Goal: Task Accomplishment & Management: Complete application form

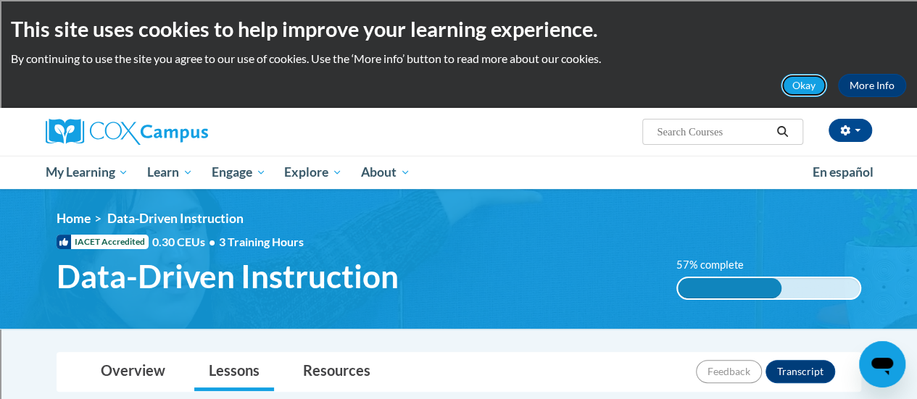
click button "Okay" at bounding box center [804, 85] width 46 height 23
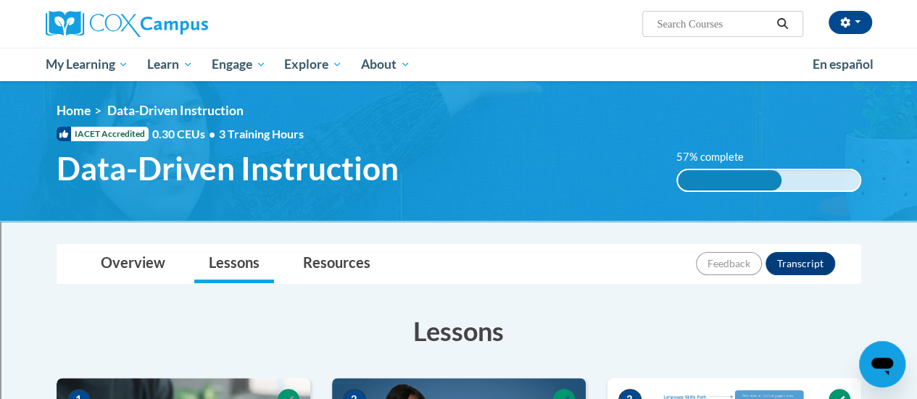
click at [744, 123] on div "<en>My Learning</en><fr>New fr_My Learning</fr><it>New it_My Learning</it><de>N…" at bounding box center [459, 151] width 848 height 96
drag, startPoint x: 825, startPoint y: 12, endPoint x: 626, endPoint y: -14, distance: 200.4
click at [626, 0] on html "Carly Hawes (America/Chicago UTC-05:00) My Profile Inbox My Transcripts Log Out…" at bounding box center [458, 199] width 917 height 399
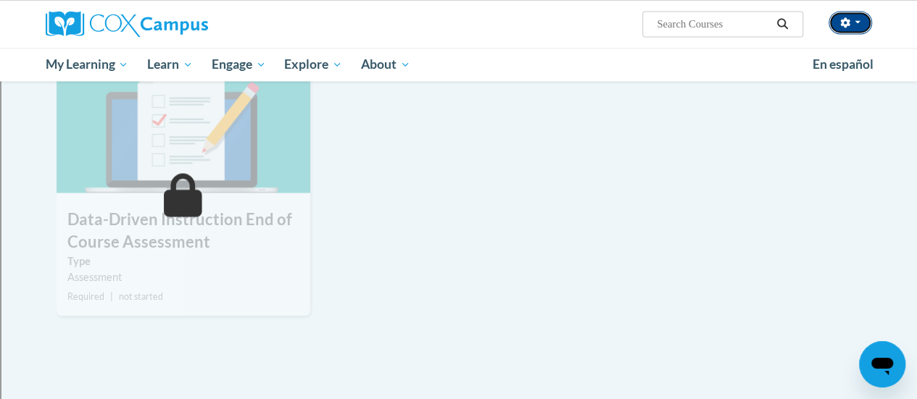
scroll to position [1334, 0]
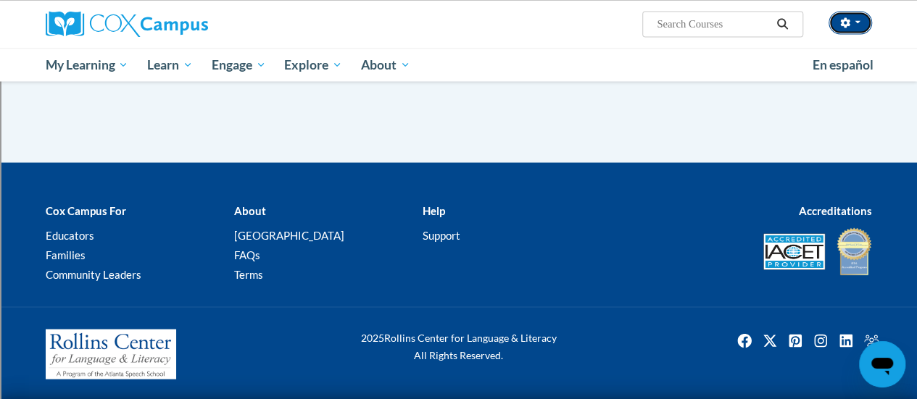
click at [829, 11] on button "button" at bounding box center [850, 22] width 43 height 23
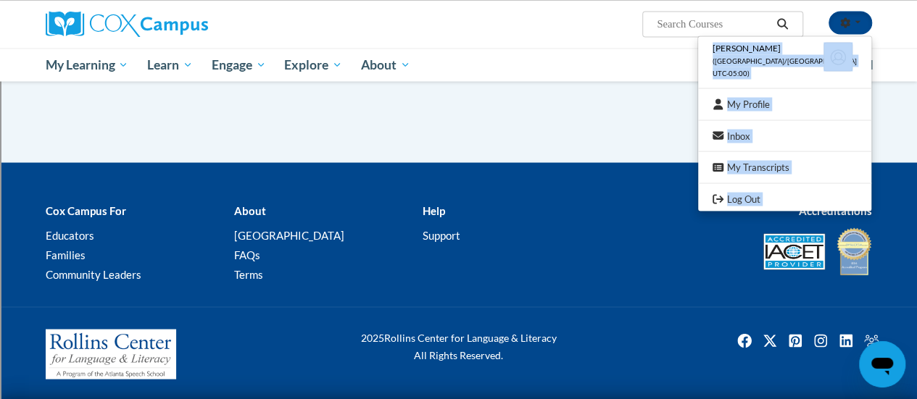
click at [829, 11] on button "button" at bounding box center [850, 22] width 43 height 23
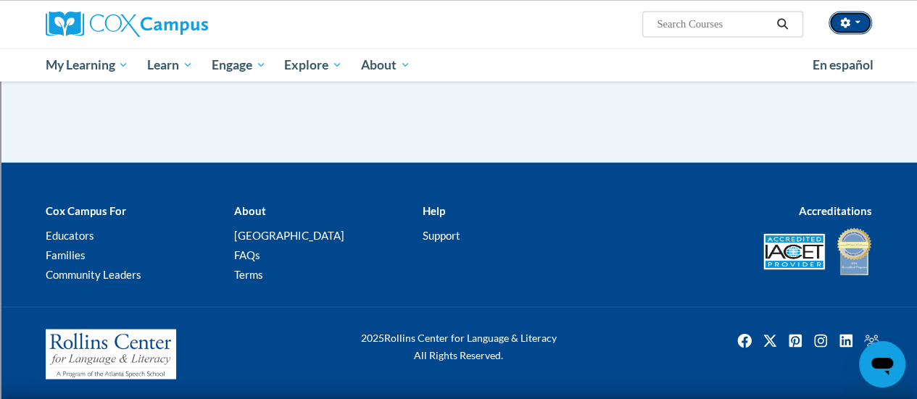
click at [829, 11] on button "button" at bounding box center [850, 22] width 43 height 23
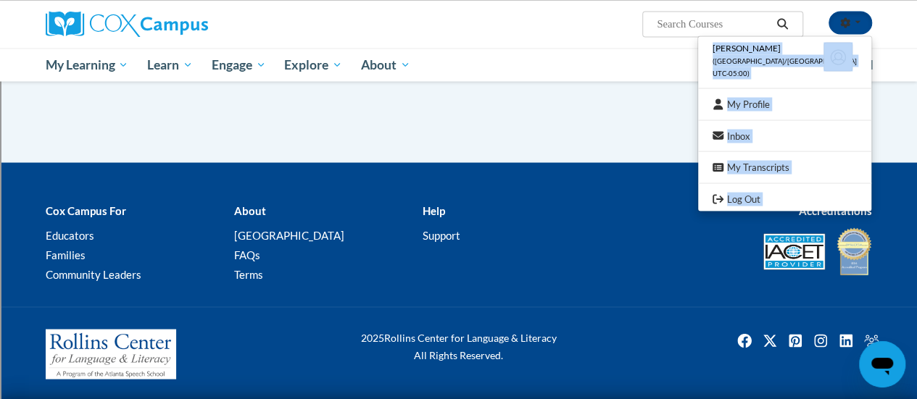
click at [829, 11] on button "button" at bounding box center [850, 22] width 43 height 23
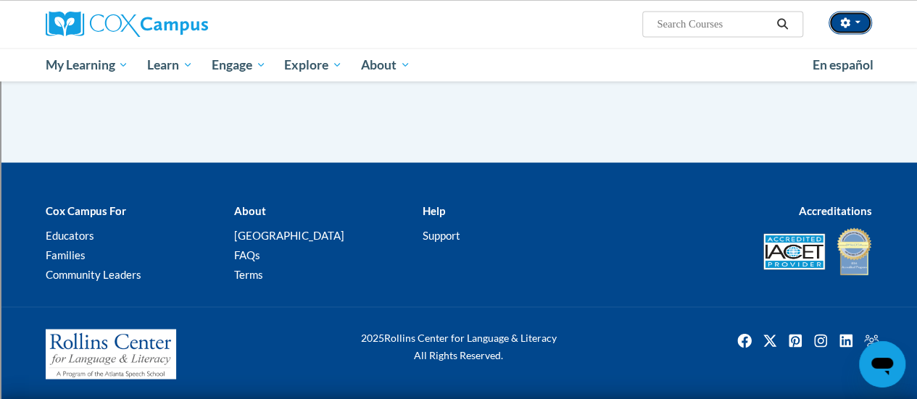
click at [829, 11] on button "button" at bounding box center [850, 22] width 43 height 23
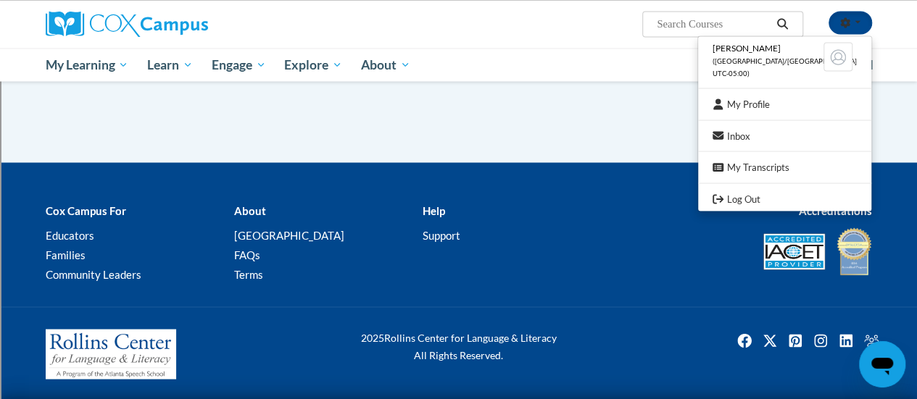
click at [391, 311] on div "2025 Rollins Center for Language & Literacy All Rights Reserved." at bounding box center [458, 354] width 917 height 95
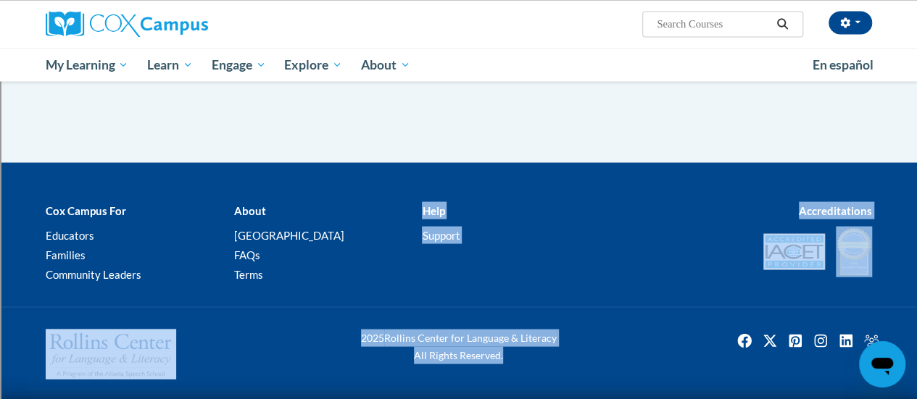
click at [391, 311] on div "2025 Rollins Center for Language & Literacy All Rights Reserved." at bounding box center [458, 354] width 917 height 95
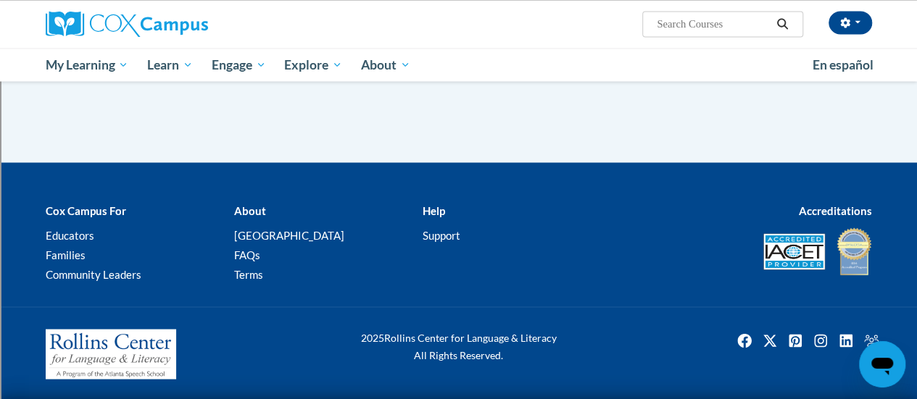
drag, startPoint x: 152, startPoint y: 41, endPoint x: 151, endPoint y: 30, distance: 11.7
click at [151, 30] on div at bounding box center [176, 24] width 283 height 48
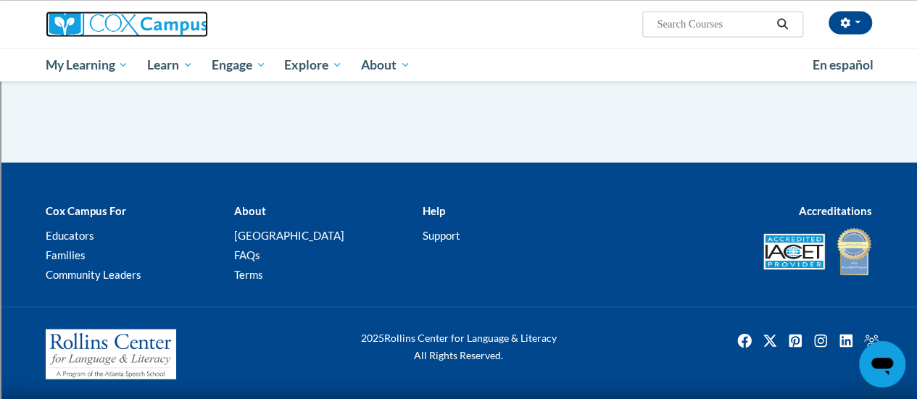
click at [151, 30] on img at bounding box center [127, 24] width 162 height 26
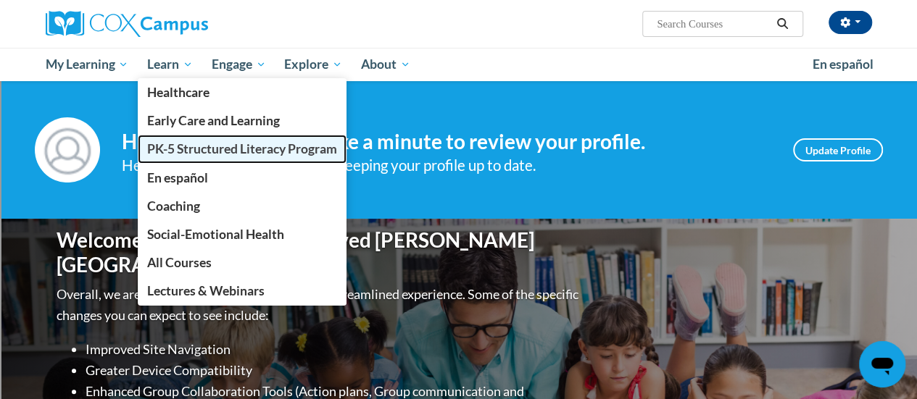
click at [217, 159] on link "PK-5 Structured Literacy Program" at bounding box center [242, 149] width 209 height 28
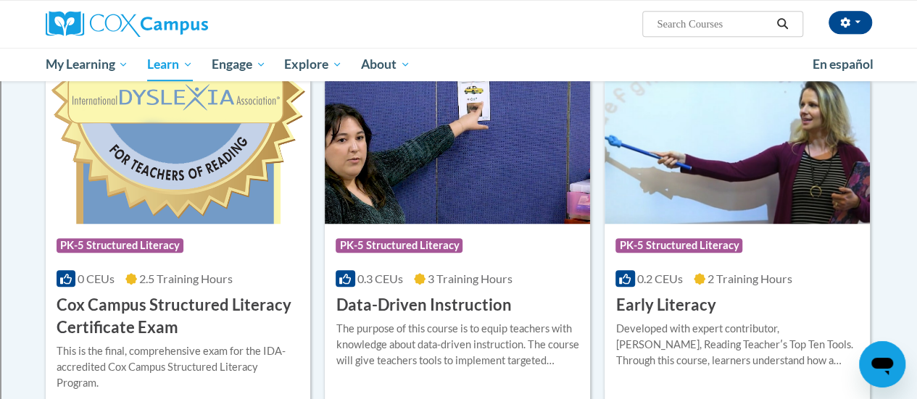
scroll to position [478, 0]
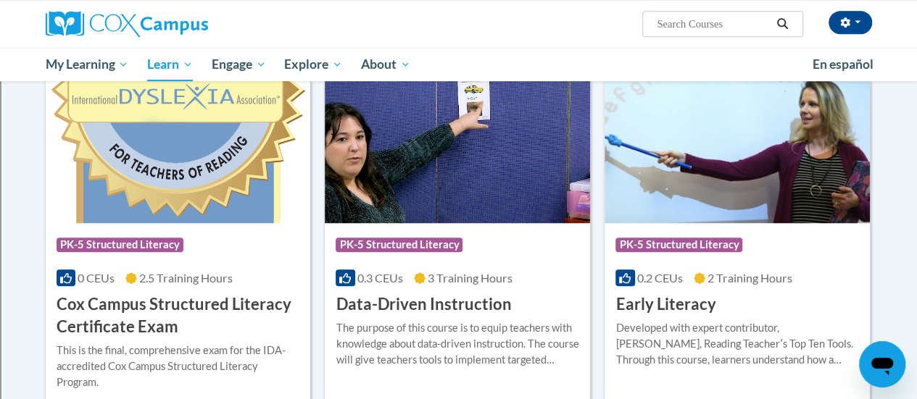
click at [442, 156] on img at bounding box center [457, 149] width 265 height 148
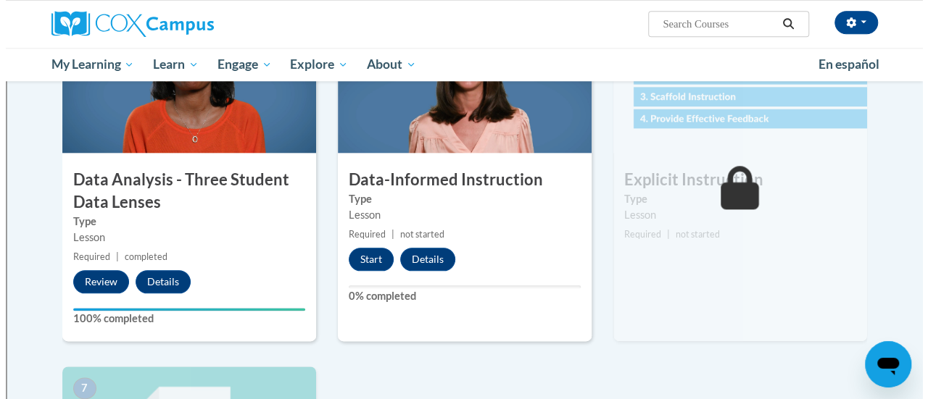
scroll to position [728, 0]
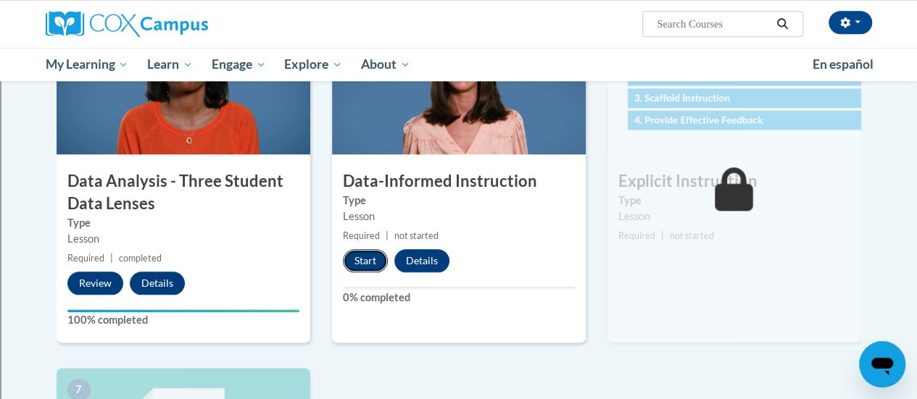
click at [375, 261] on button "Start" at bounding box center [365, 260] width 45 height 23
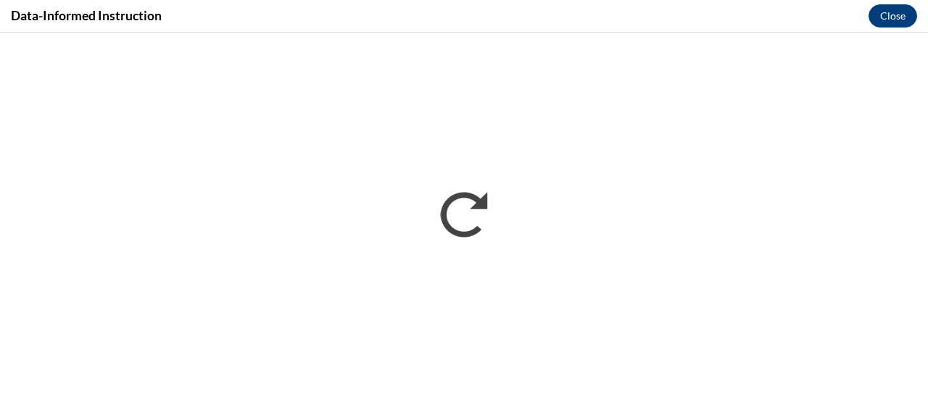
scroll to position [0, 0]
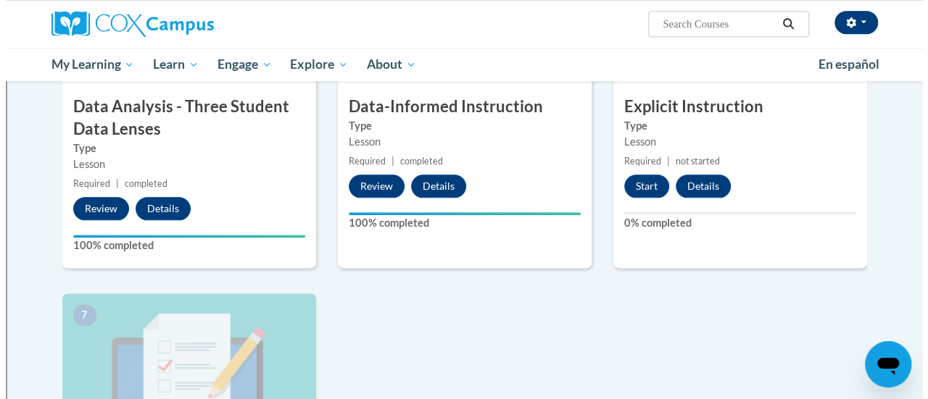
scroll to position [802, 0]
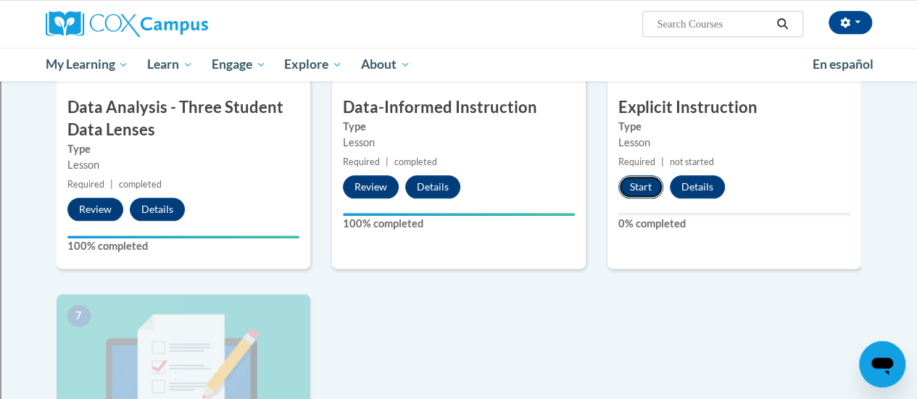
click at [634, 180] on button "Start" at bounding box center [640, 186] width 45 height 23
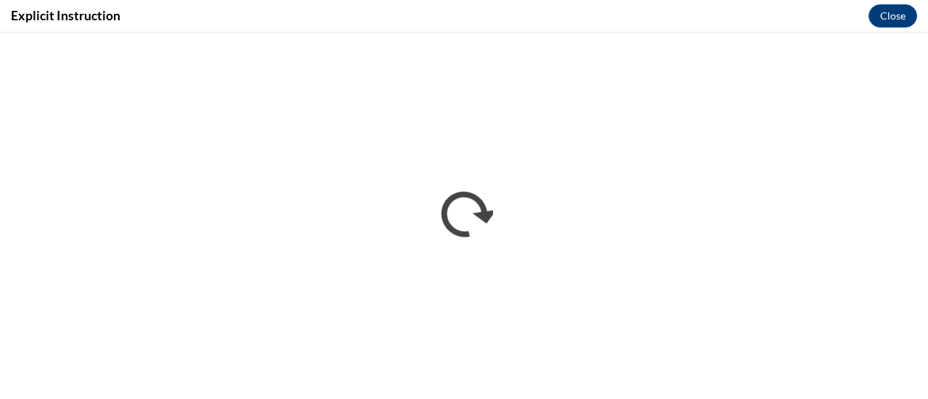
scroll to position [0, 0]
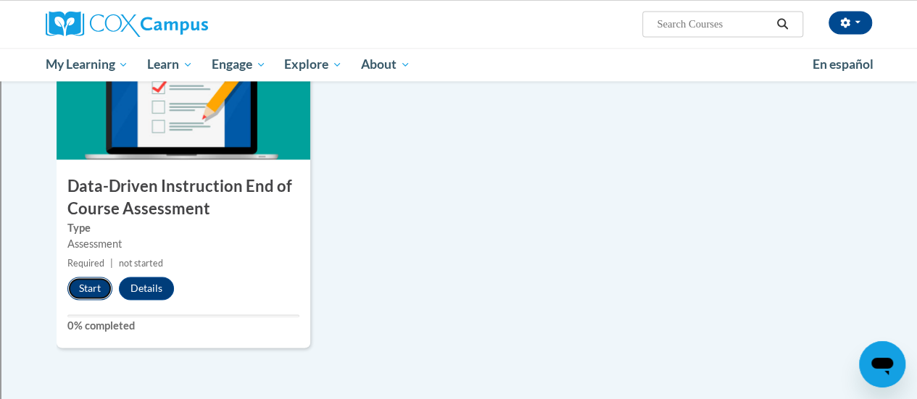
click at [86, 288] on button "Start" at bounding box center [89, 288] width 45 height 23
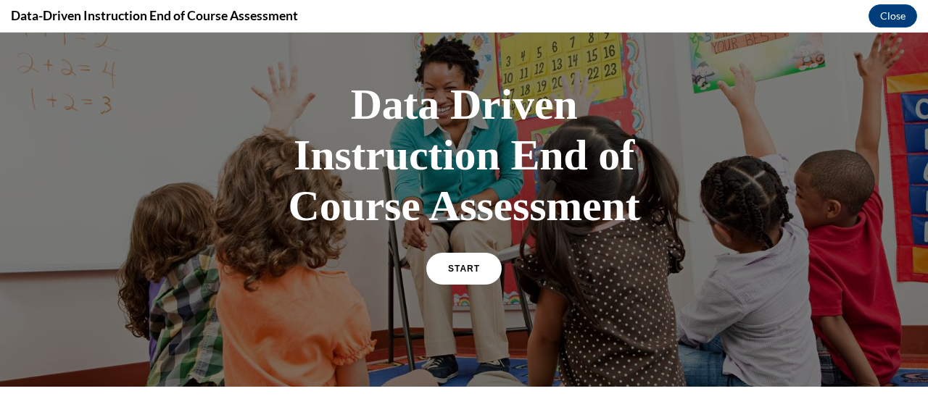
scroll to position [59, 0]
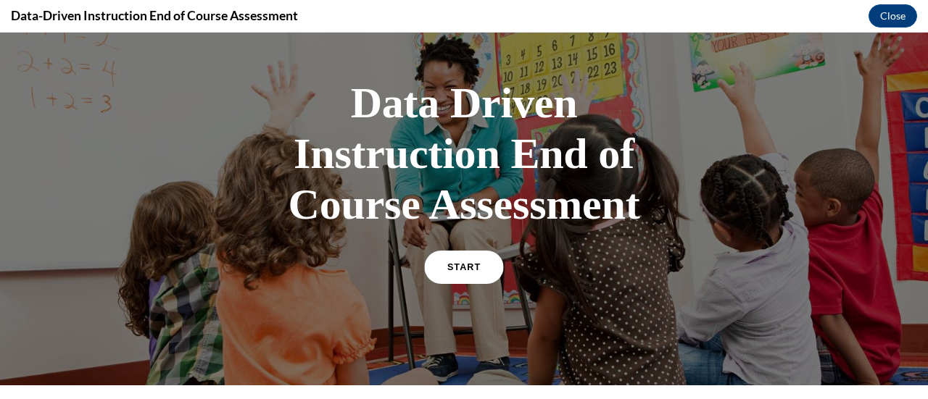
click at [439, 269] on link "START" at bounding box center [463, 267] width 79 height 33
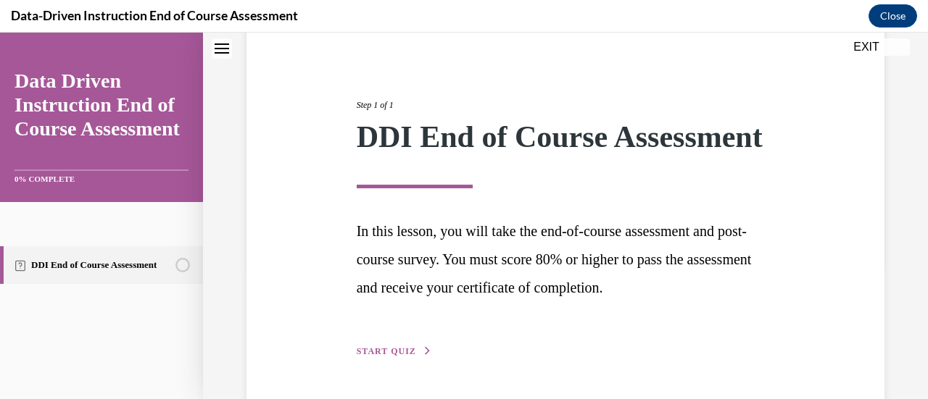
scroll to position [213, 0]
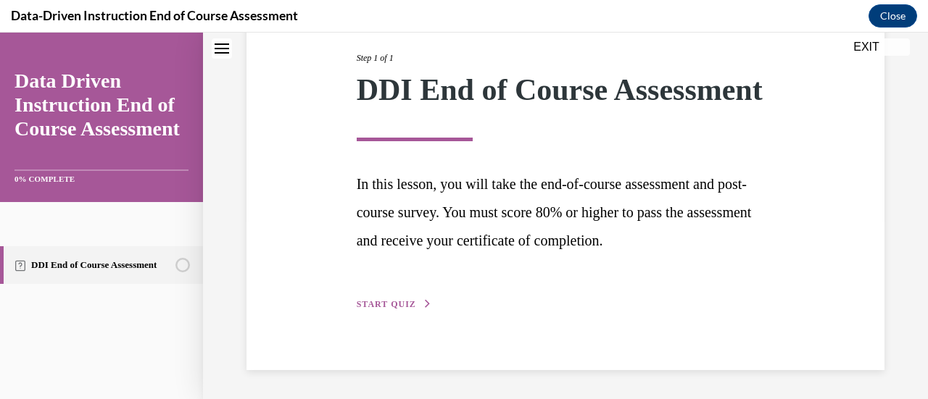
click at [397, 306] on span "START QUIZ" at bounding box center [386, 304] width 59 height 10
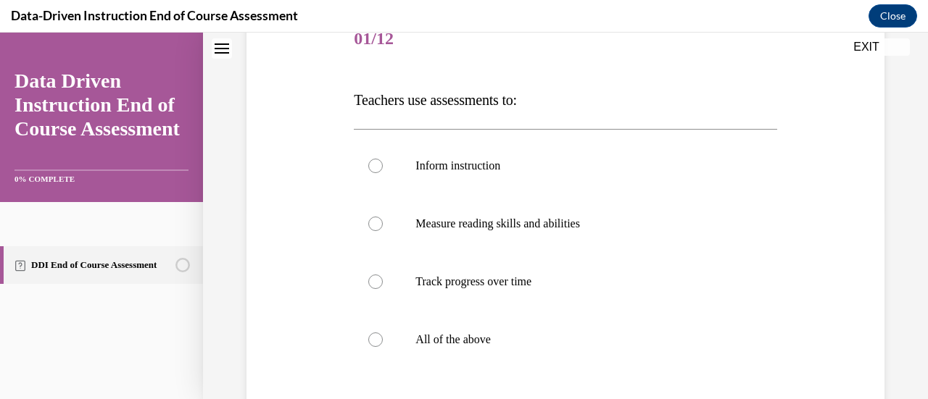
scroll to position [192, 0]
click at [462, 349] on label "All of the above" at bounding box center [565, 339] width 423 height 58
click at [383, 346] on input "All of the above" at bounding box center [375, 338] width 14 height 14
radio input "true"
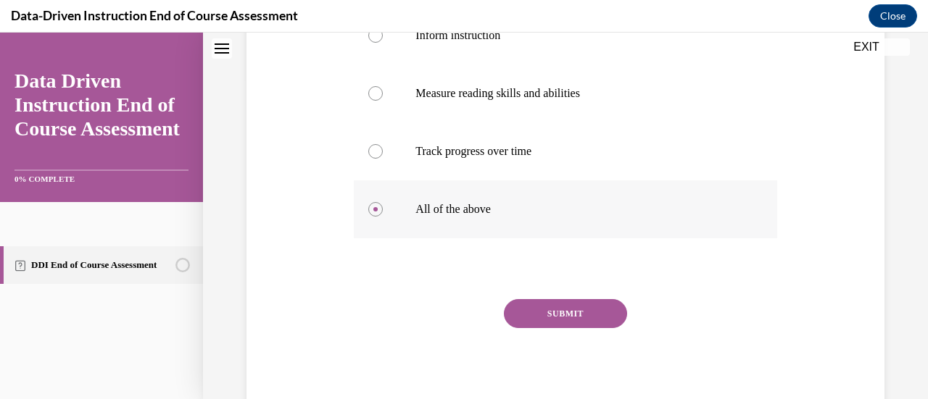
scroll to position [322, 0]
click at [582, 304] on button "SUBMIT" at bounding box center [565, 313] width 123 height 29
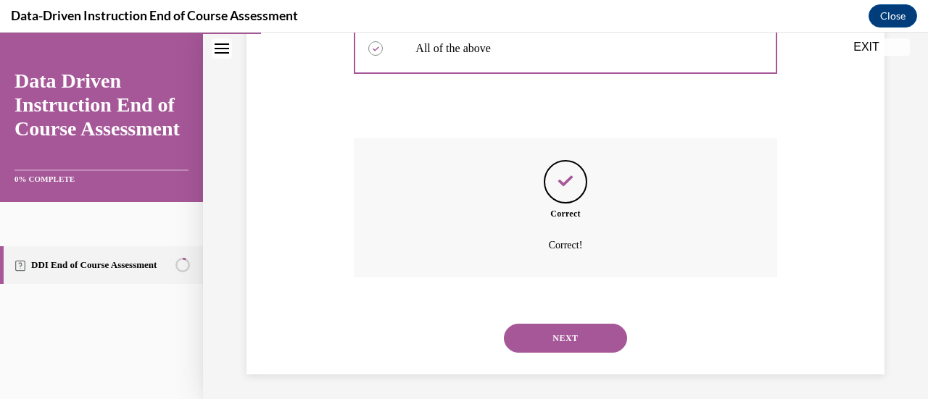
scroll to position [486, 0]
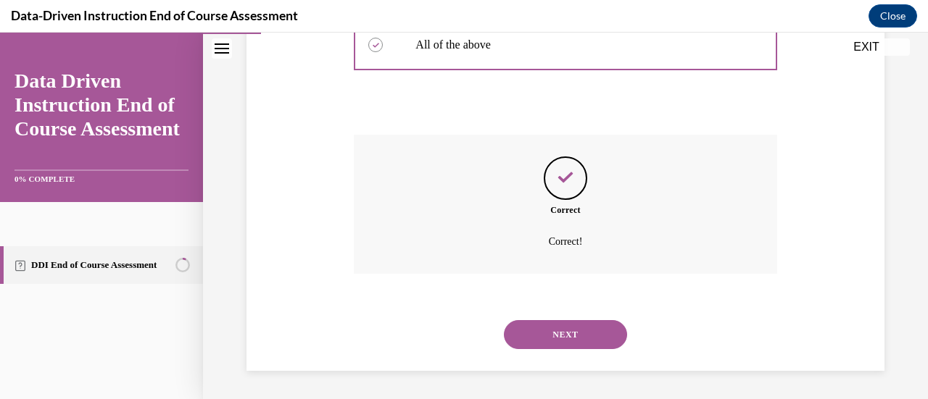
click at [564, 324] on button "NEXT" at bounding box center [565, 334] width 123 height 29
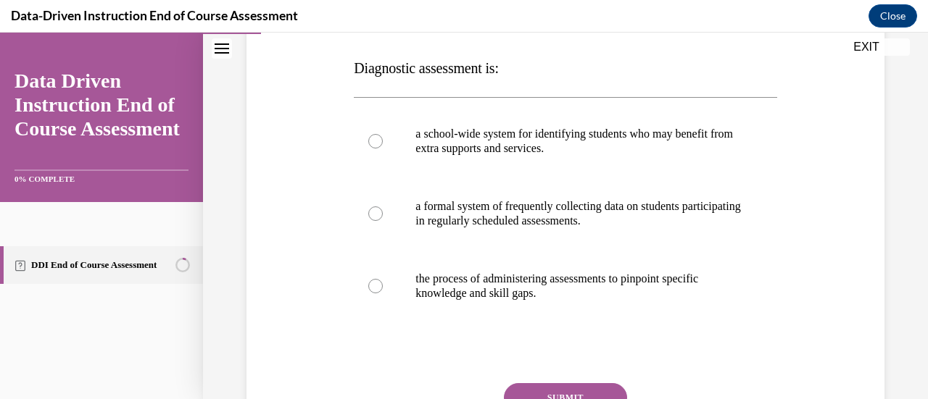
scroll to position [212, 0]
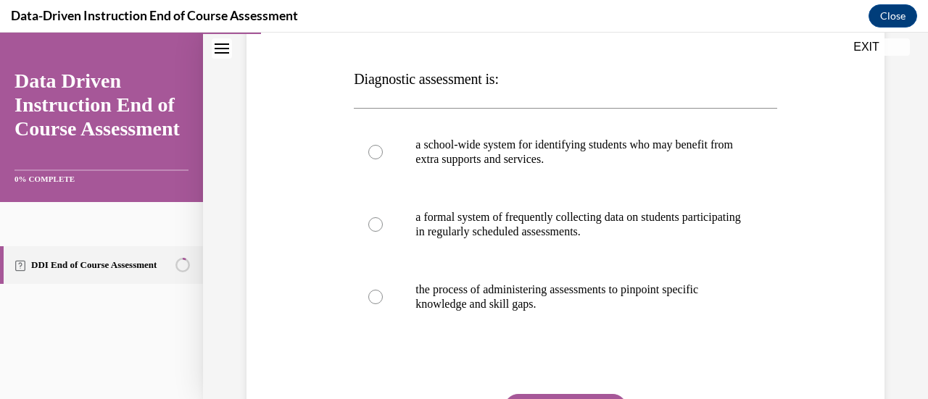
click at [405, 79] on span "Diagnostic assessment is:" at bounding box center [426, 79] width 144 height 16
drag, startPoint x: 355, startPoint y: 78, endPoint x: 494, endPoint y: 74, distance: 140.0
click at [494, 74] on span "Diagnostic assessment is:" at bounding box center [426, 79] width 144 height 16
copy span "Diagnostic assessment"
click at [293, 191] on div "Question 02/12 Diagnostic assessment is: a school-wide system for identifying s…" at bounding box center [565, 229] width 645 height 567
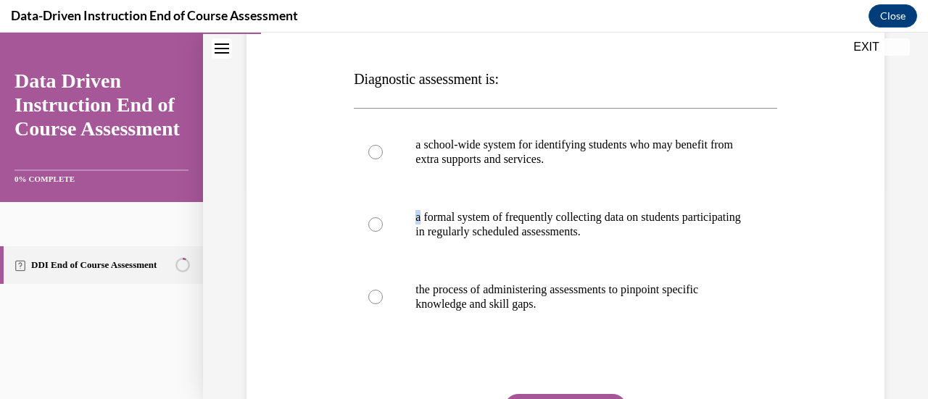
click at [293, 191] on div "Question 02/12 Diagnostic assessment is: a school-wide system for identifying s…" at bounding box center [565, 229] width 645 height 567
click at [457, 289] on p "the process of administering assessments to pinpoint specific knowledge and ski…" at bounding box center [577, 297] width 325 height 29
click at [383, 290] on input "the process of administering assessments to pinpoint specific knowledge and ski…" at bounding box center [375, 297] width 14 height 14
radio input "true"
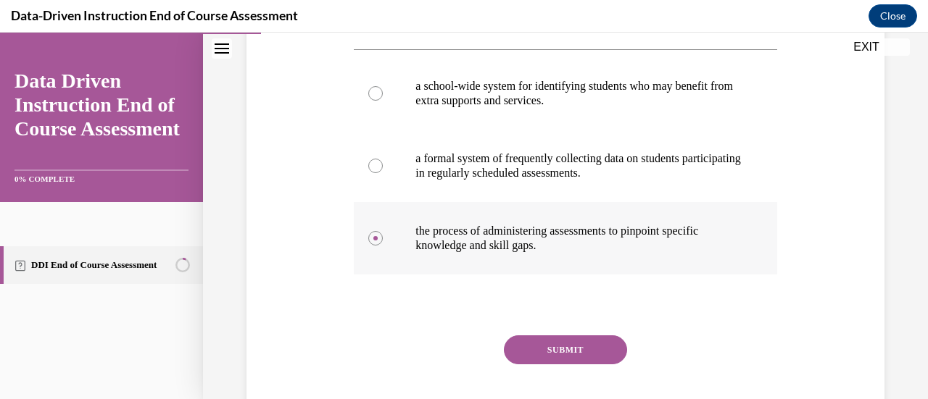
scroll to position [271, 0]
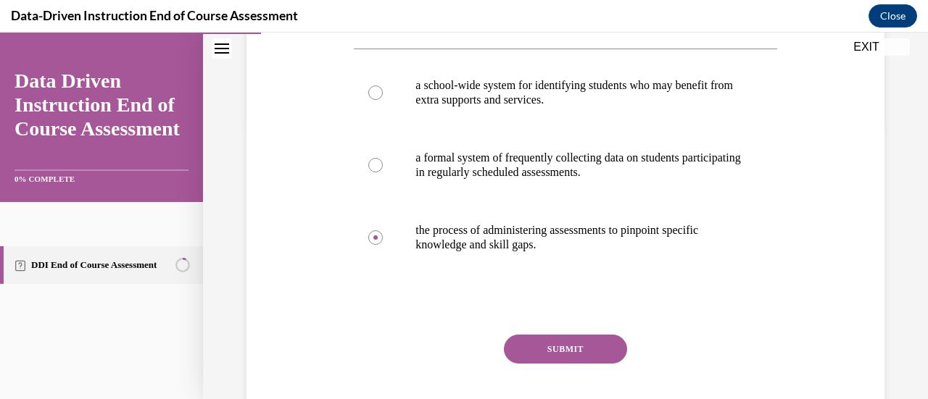
click at [574, 335] on button "SUBMIT" at bounding box center [565, 349] width 123 height 29
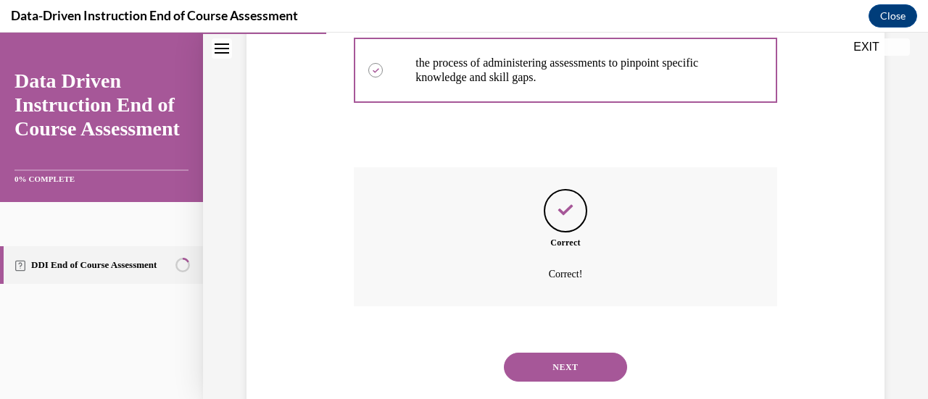
scroll to position [457, 0]
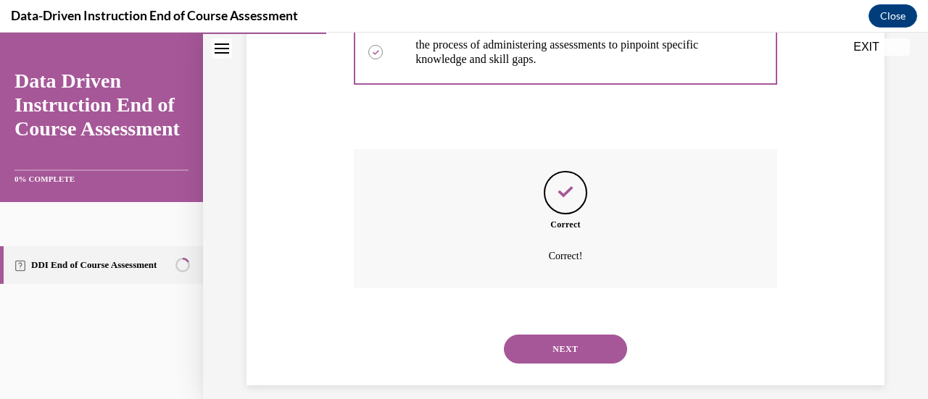
click at [563, 335] on button "NEXT" at bounding box center [565, 349] width 123 height 29
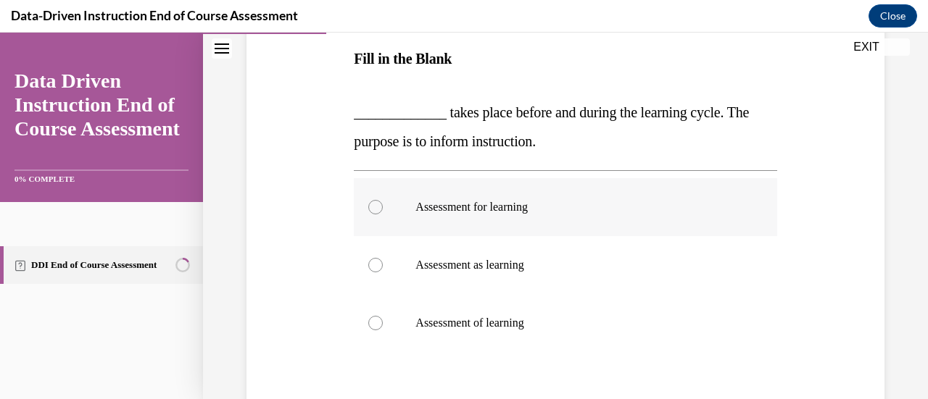
scroll to position [233, 0]
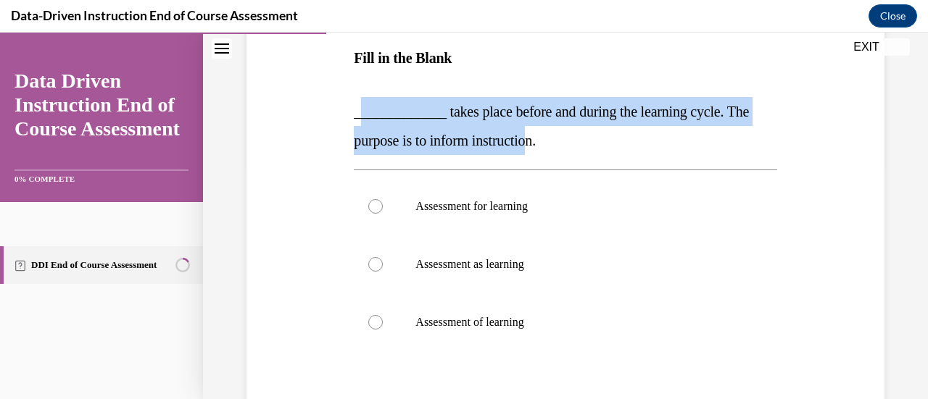
drag, startPoint x: 358, startPoint y: 111, endPoint x: 543, endPoint y: 144, distance: 187.7
click at [543, 144] on span "_____________ takes place before and during the learning cycle. The purpose is …" at bounding box center [551, 126] width 395 height 45
copy span "____________ takes place before and during the learning cycle. The purpose is t…"
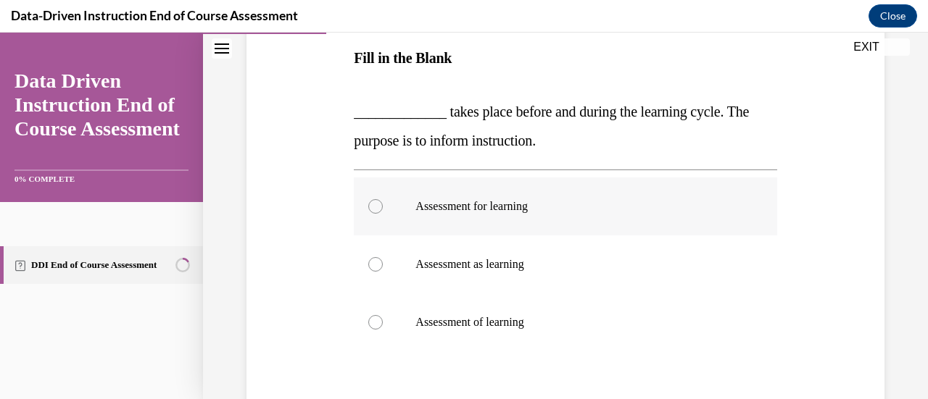
click at [390, 205] on label "Assessment for learning" at bounding box center [565, 207] width 423 height 58
click at [383, 205] on input "Assessment for learning" at bounding box center [375, 206] width 14 height 14
radio input "true"
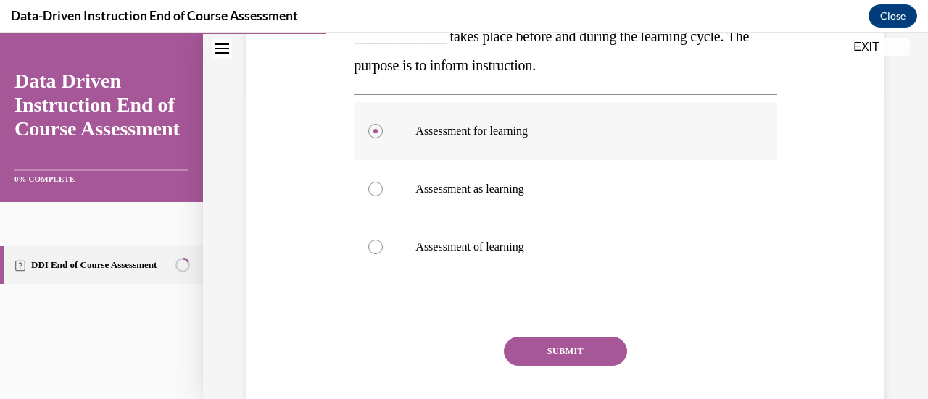
scroll to position [310, 0]
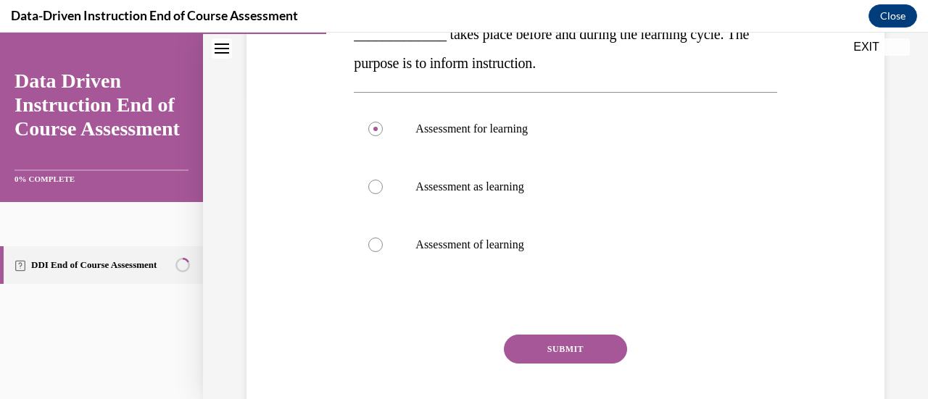
click at [545, 342] on button "SUBMIT" at bounding box center [565, 349] width 123 height 29
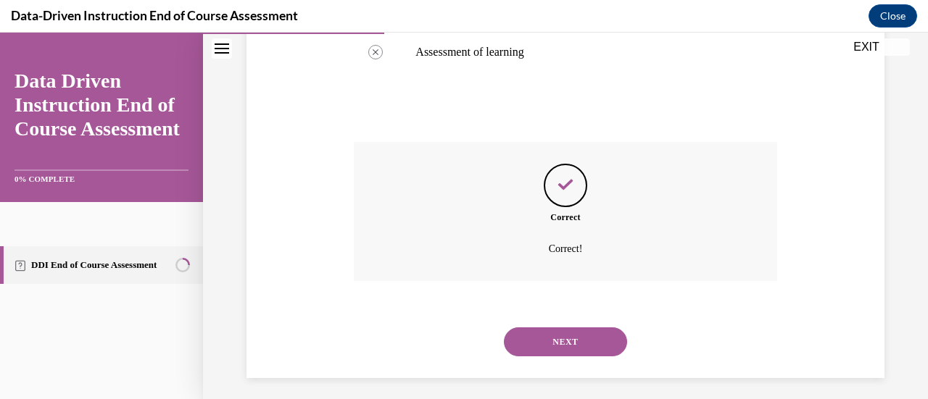
scroll to position [510, 0]
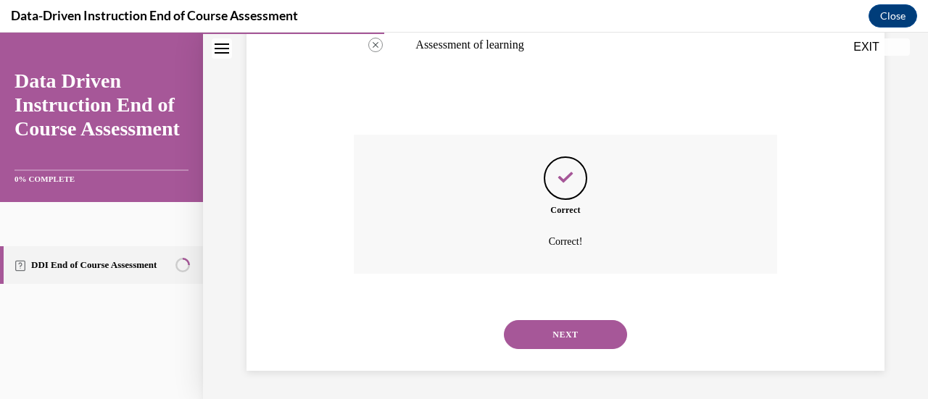
click at [552, 336] on button "NEXT" at bounding box center [565, 334] width 123 height 29
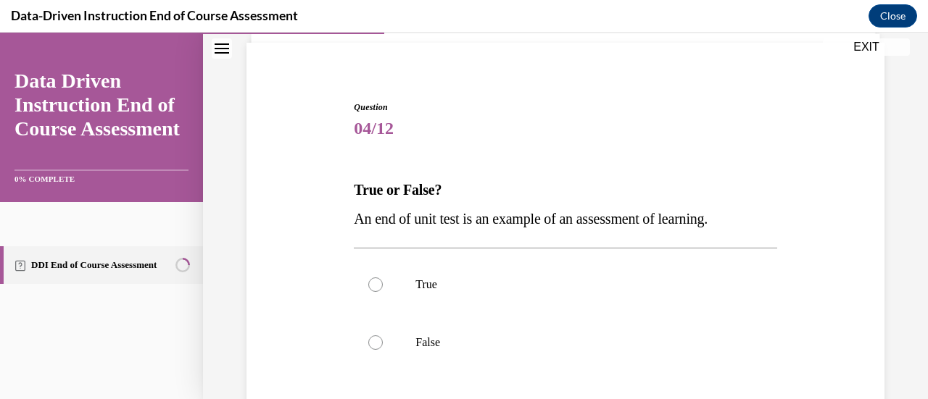
scroll to position [101, 0]
drag, startPoint x: 351, startPoint y: 221, endPoint x: 741, endPoint y: 228, distance: 390.1
click at [741, 228] on div "Question 04/12 True or False? An end of unit test is an example of an assessmen…" at bounding box center [565, 314] width 430 height 473
copy span "An end of unit test is an example of an assessment of learning."
click at [413, 285] on label "True" at bounding box center [565, 284] width 423 height 58
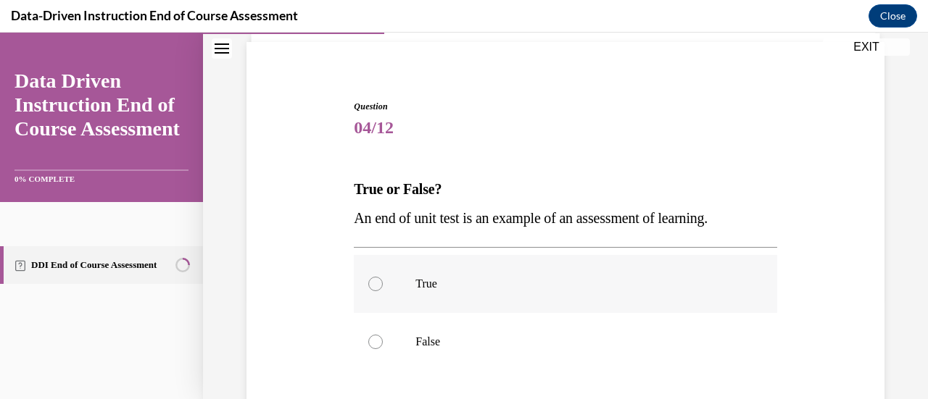
click at [383, 285] on input "True" at bounding box center [375, 284] width 14 height 14
radio input "true"
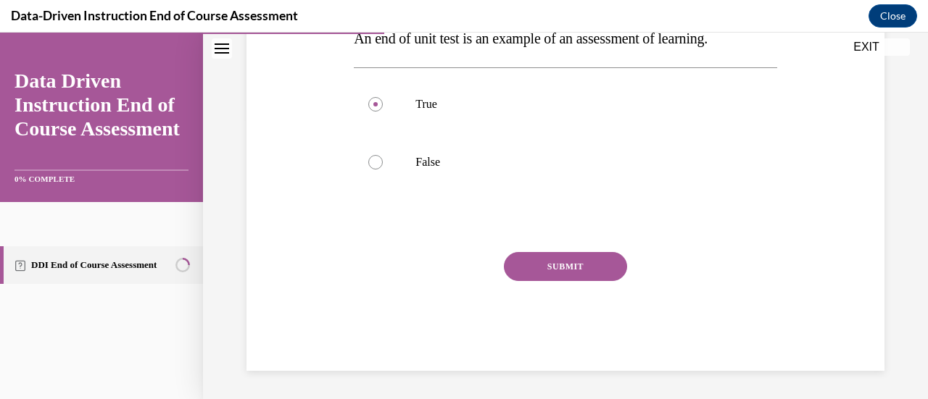
click at [552, 259] on button "SUBMIT" at bounding box center [565, 266] width 123 height 29
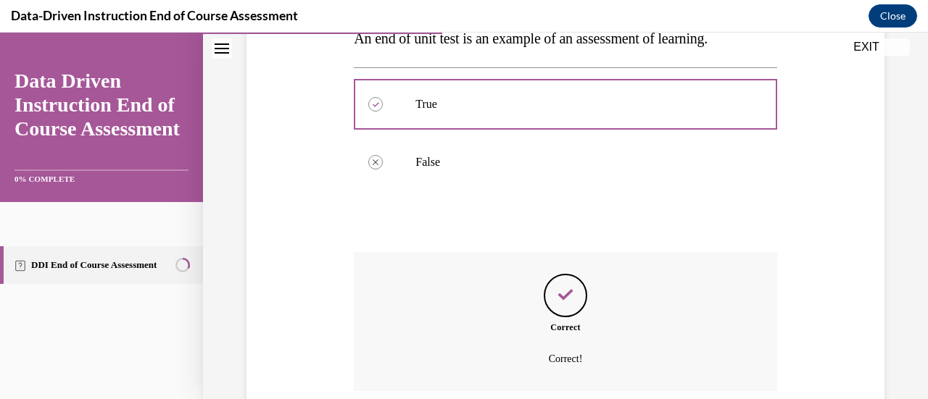
scroll to position [399, 0]
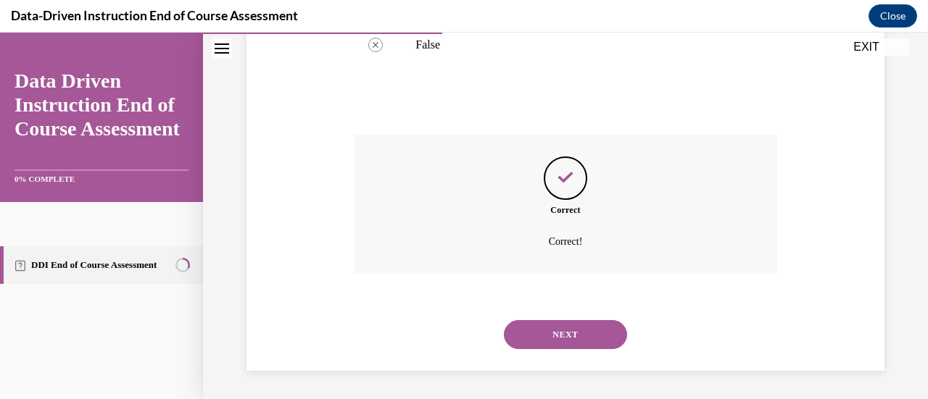
click at [559, 331] on button "NEXT" at bounding box center [565, 334] width 123 height 29
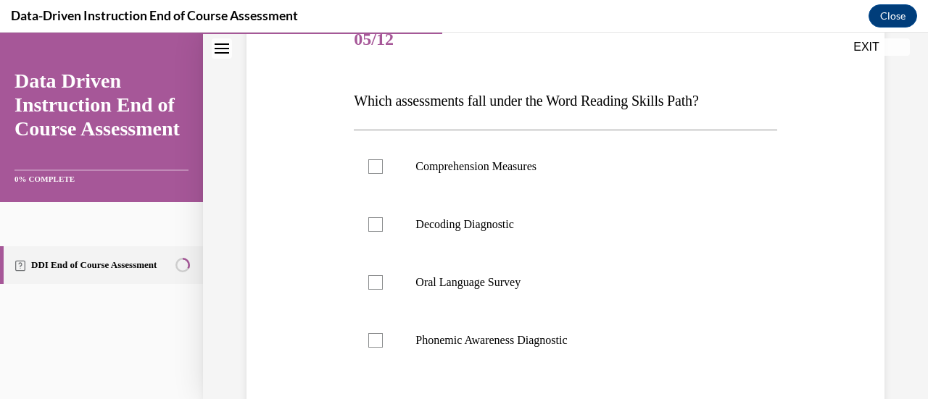
scroll to position [191, 0]
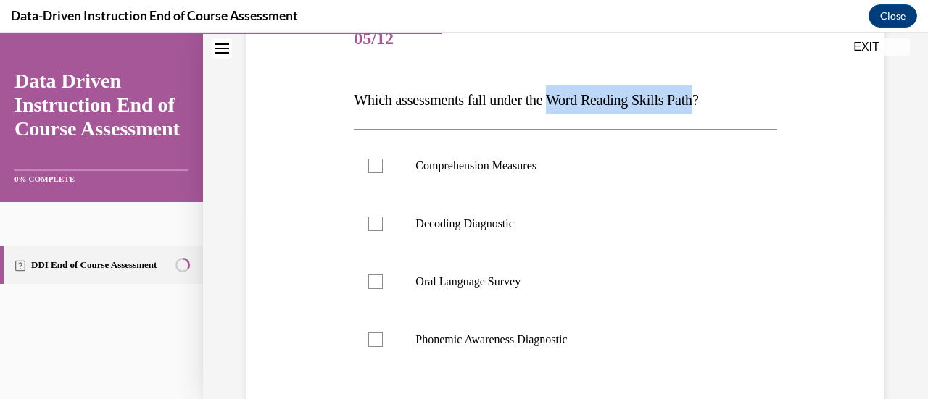
drag, startPoint x: 565, startPoint y: 99, endPoint x: 720, endPoint y: 101, distance: 155.2
click at [698, 101] on span "Which assessments fall under the Word Reading Skills Path?" at bounding box center [526, 100] width 344 height 16
copy span "Word Reading Skills Path"
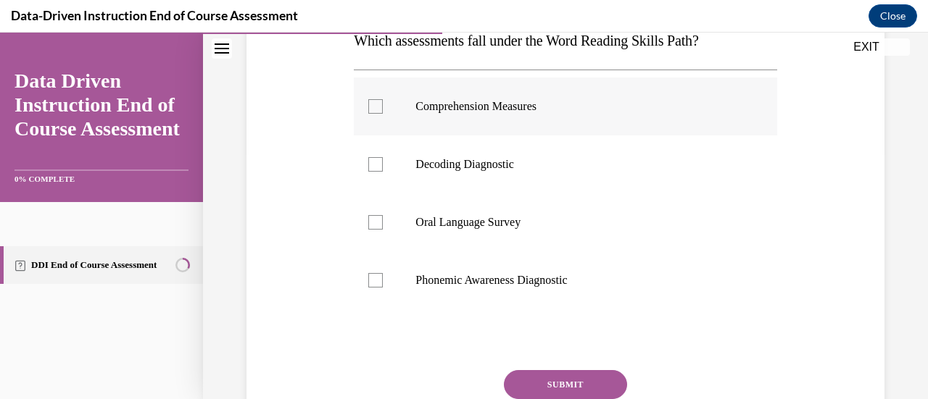
click at [449, 109] on p "Comprehension Measures" at bounding box center [577, 106] width 325 height 14
click at [383, 109] on input "Comprehension Measures" at bounding box center [375, 106] width 14 height 14
click at [449, 109] on p "Comprehension Measures" at bounding box center [577, 106] width 325 height 14
click at [383, 109] on input "Comprehension Measures" at bounding box center [375, 106] width 14 height 14
checkbox input "false"
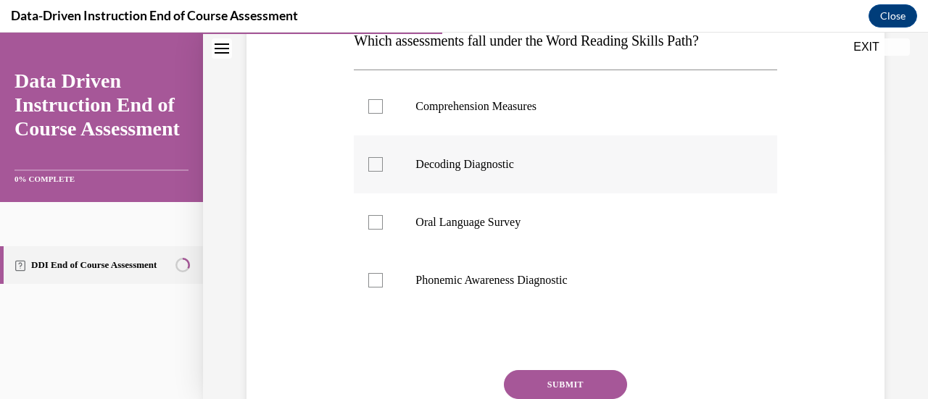
click at [438, 150] on label "Decoding Diagnostic" at bounding box center [565, 165] width 423 height 58
click at [383, 157] on input "Decoding Diagnostic" at bounding box center [375, 164] width 14 height 14
checkbox input "true"
click at [425, 208] on label "Oral Language Survey" at bounding box center [565, 223] width 423 height 58
click at [383, 215] on input "Oral Language Survey" at bounding box center [375, 222] width 14 height 14
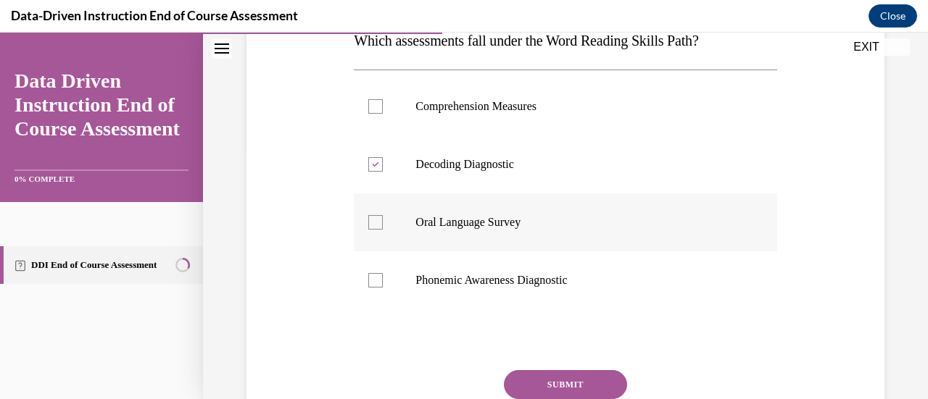
checkbox input "true"
click at [427, 275] on p "Phonemic Awareness Diagnostic" at bounding box center [577, 280] width 325 height 14
click at [383, 275] on input "Phonemic Awareness Diagnostic" at bounding box center [375, 280] width 14 height 14
checkbox input "true"
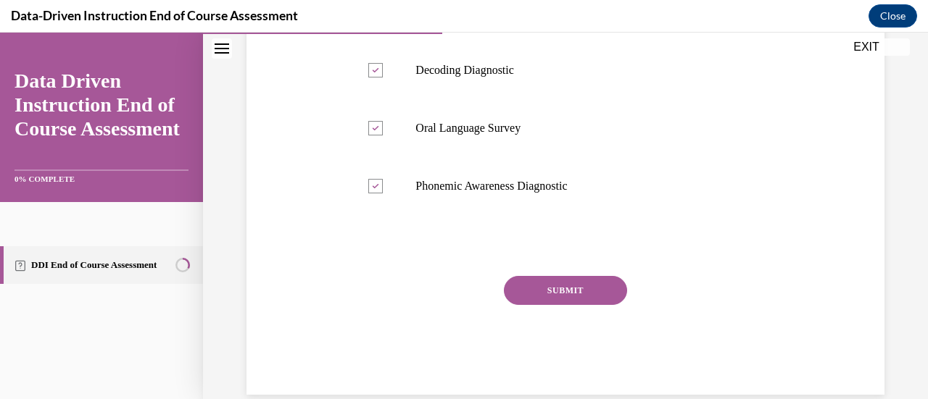
click at [549, 282] on button "SUBMIT" at bounding box center [565, 290] width 123 height 29
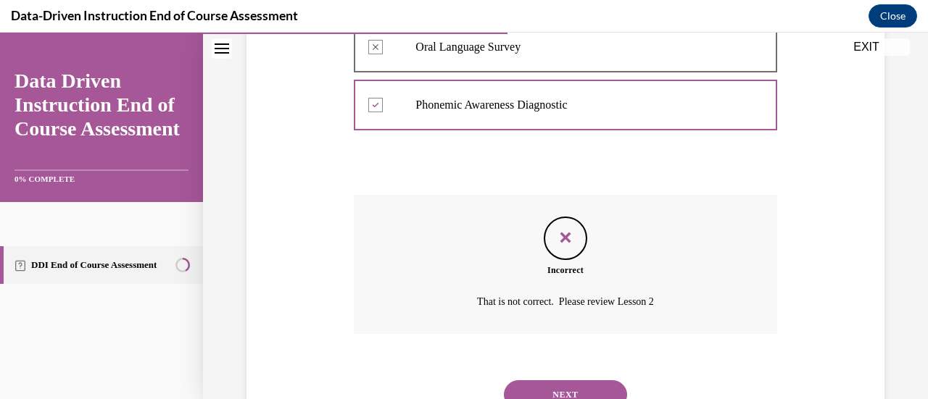
scroll to position [486, 0]
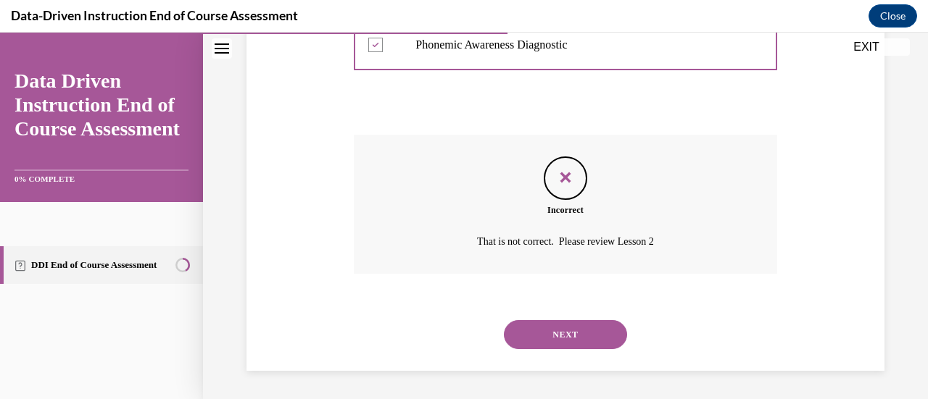
click at [559, 327] on button "NEXT" at bounding box center [565, 334] width 123 height 29
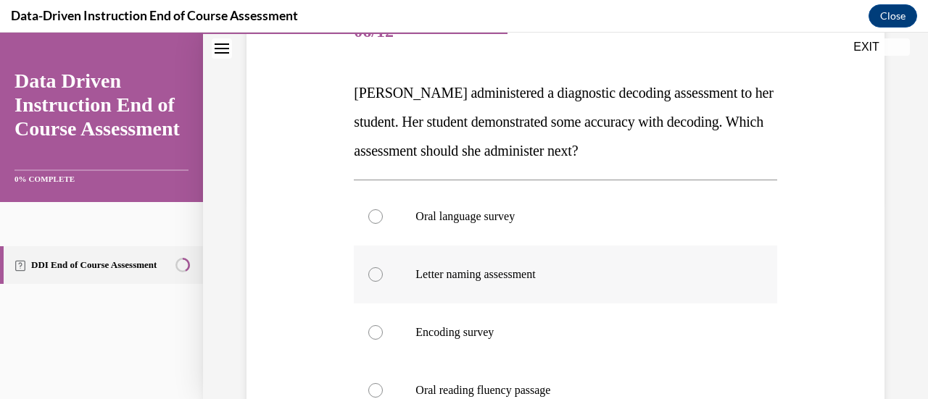
scroll to position [185, 0]
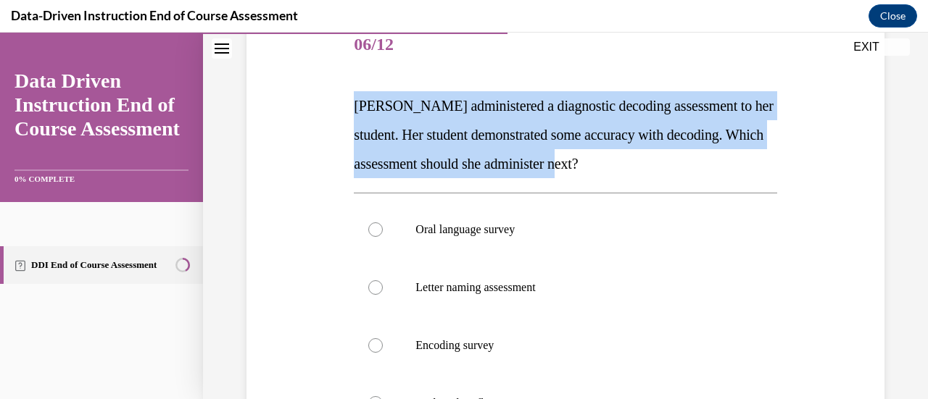
drag, startPoint x: 352, startPoint y: 103, endPoint x: 674, endPoint y: 163, distance: 327.5
click at [674, 163] on p "Mrs. Lee administered a diagnostic decoding assessment to her student. Her stud…" at bounding box center [565, 134] width 423 height 87
copy span "Mrs. Lee administered a diagnostic decoding assessment to her student. Her stud…"
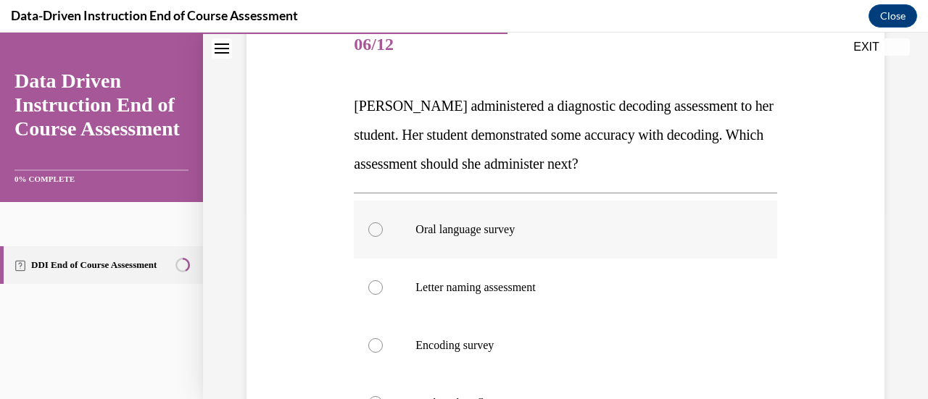
click at [381, 237] on label "Oral language survey" at bounding box center [565, 230] width 423 height 58
click at [381, 237] on input "Oral language survey" at bounding box center [375, 230] width 14 height 14
radio input "true"
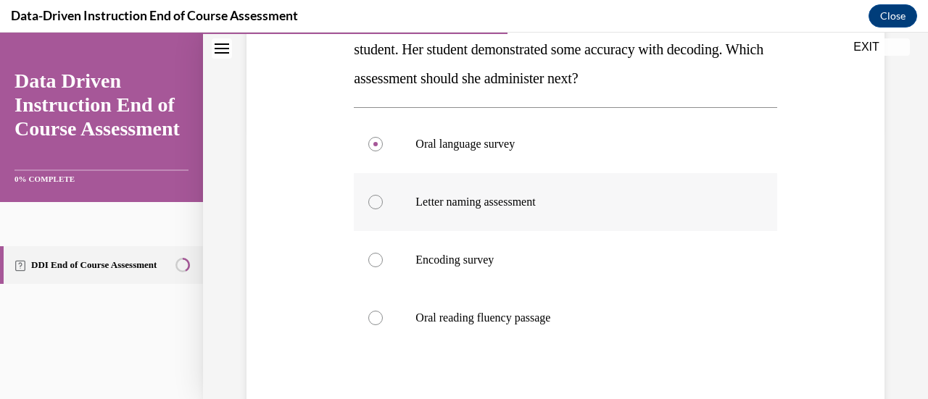
scroll to position [271, 0]
click at [413, 320] on label "Oral reading fluency passage" at bounding box center [565, 318] width 423 height 58
click at [383, 320] on input "Oral reading fluency passage" at bounding box center [375, 317] width 14 height 14
radio input "true"
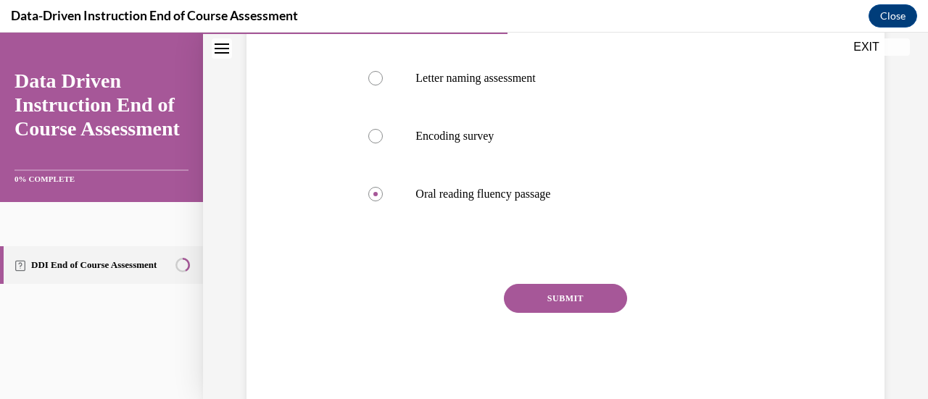
click at [533, 304] on button "SUBMIT" at bounding box center [565, 298] width 123 height 29
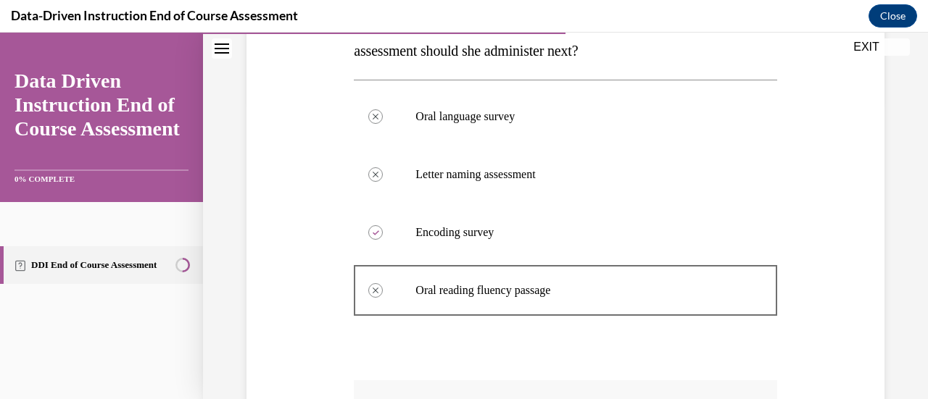
scroll to position [544, 0]
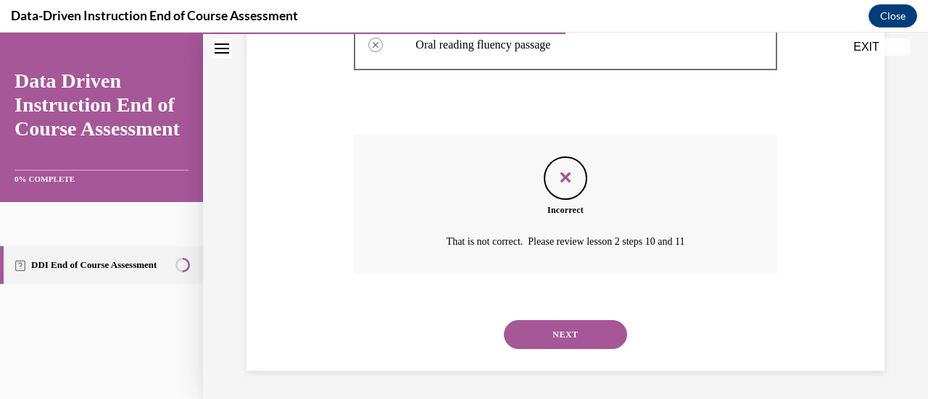
click at [560, 328] on button "NEXT" at bounding box center [565, 334] width 123 height 29
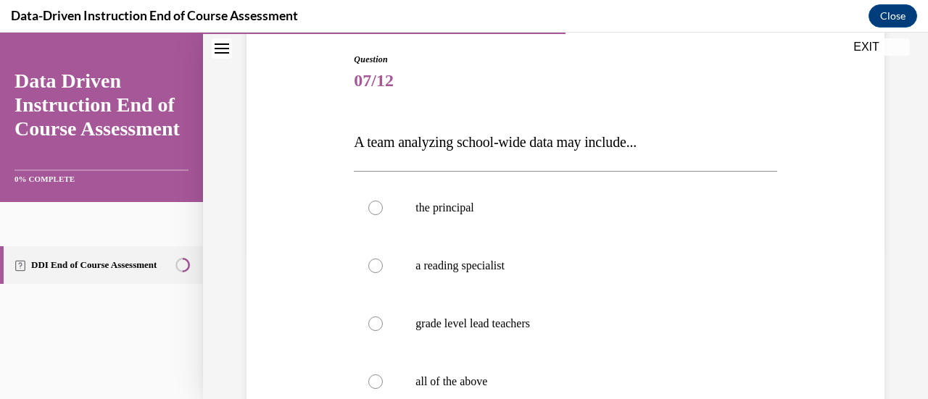
scroll to position [207, 0]
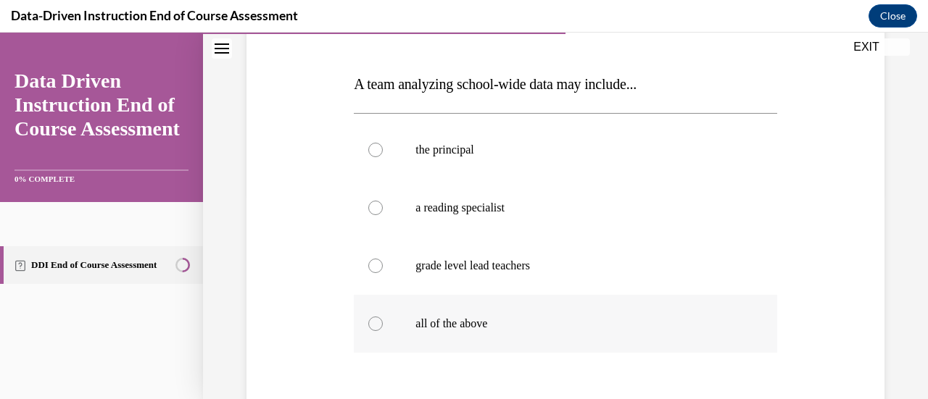
click at [529, 327] on p "all of the above" at bounding box center [577, 324] width 325 height 14
click at [383, 327] on input "all of the above" at bounding box center [375, 324] width 14 height 14
radio input "true"
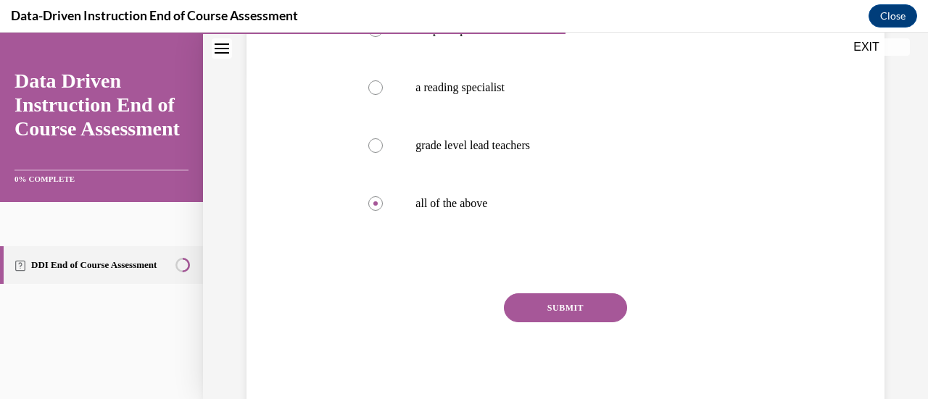
click at [552, 307] on button "SUBMIT" at bounding box center [565, 308] width 123 height 29
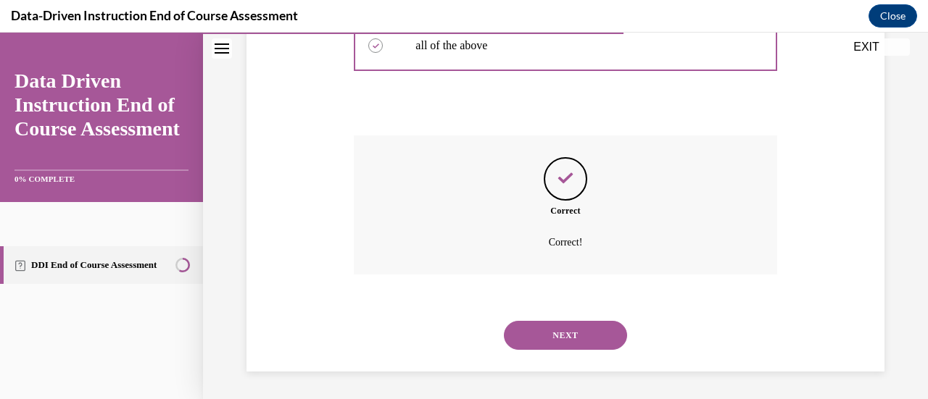
scroll to position [486, 0]
click at [560, 347] on button "NEXT" at bounding box center [565, 334] width 123 height 29
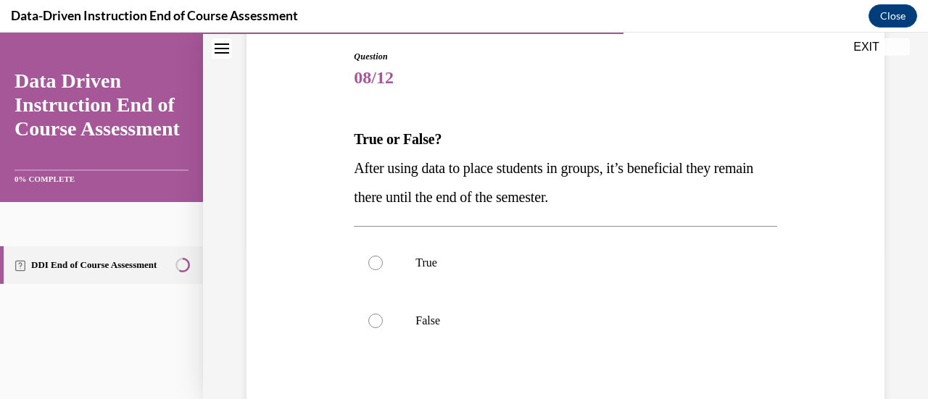
scroll to position [154, 0]
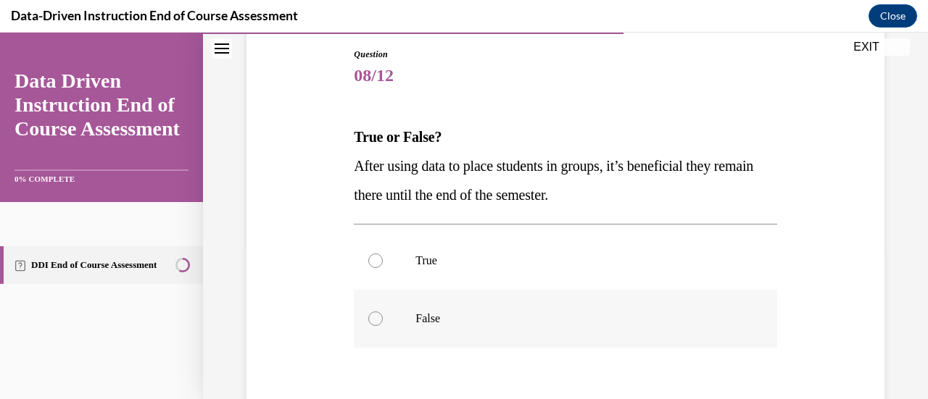
click at [495, 334] on label "False" at bounding box center [565, 319] width 423 height 58
click at [383, 326] on input "False" at bounding box center [375, 319] width 14 height 14
radio input "true"
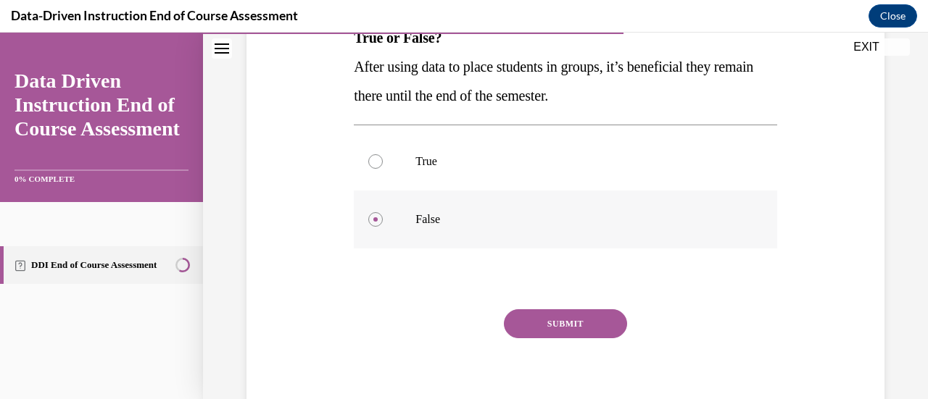
scroll to position [257, 0]
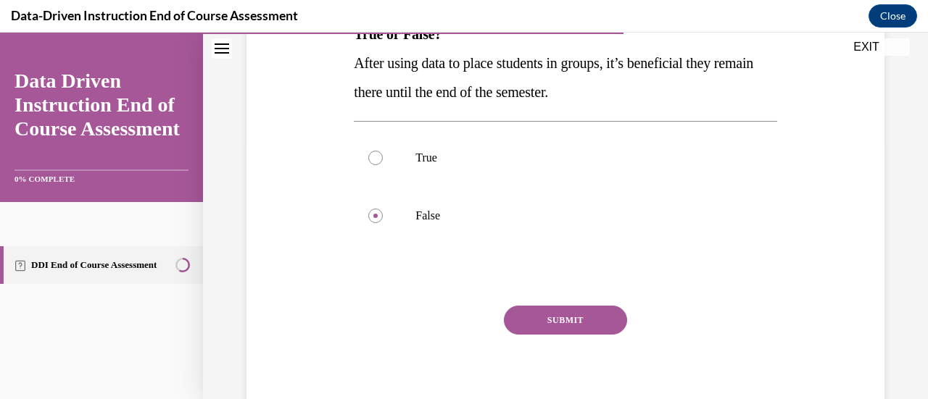
click at [531, 320] on button "SUBMIT" at bounding box center [565, 320] width 123 height 29
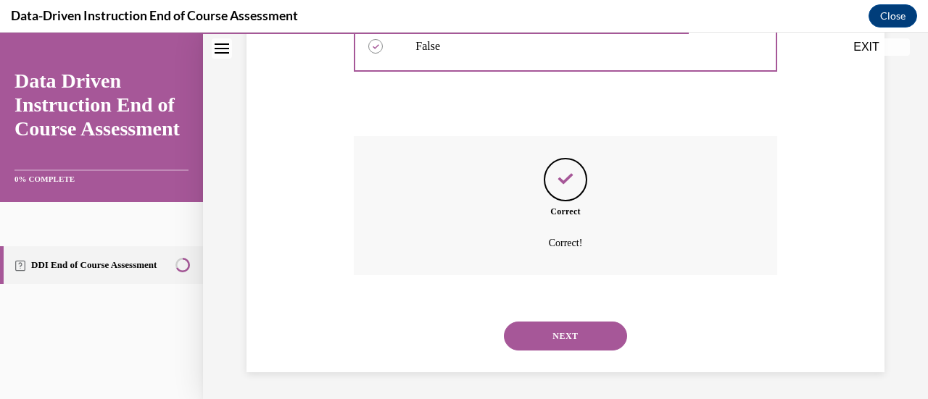
scroll to position [428, 0]
click at [547, 336] on button "NEXT" at bounding box center [565, 334] width 123 height 29
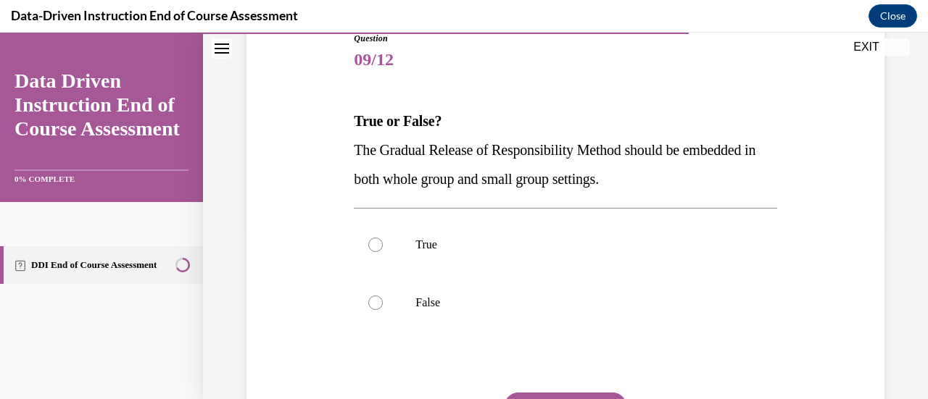
scroll to position [170, 0]
click at [417, 238] on p "True" at bounding box center [577, 244] width 325 height 14
click at [383, 238] on input "True" at bounding box center [375, 244] width 14 height 14
radio input "true"
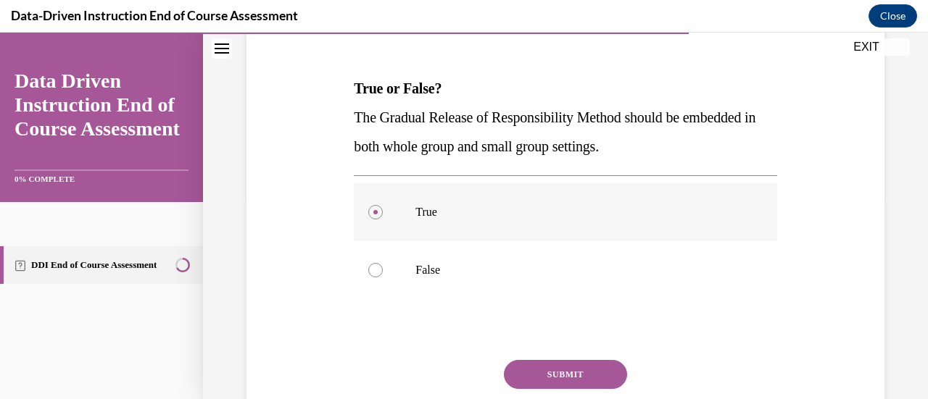
scroll to position [204, 0]
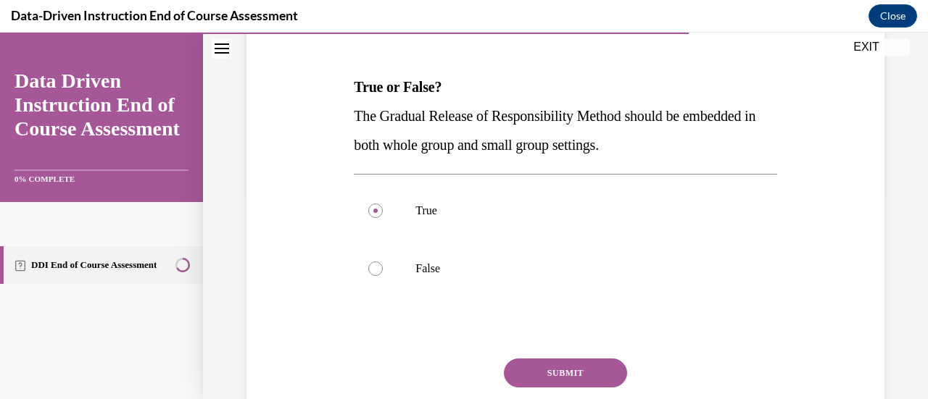
click at [546, 365] on button "SUBMIT" at bounding box center [565, 373] width 123 height 29
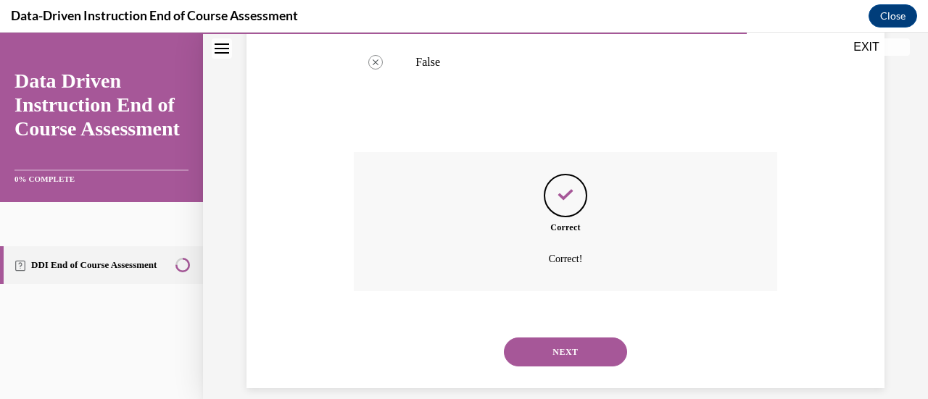
scroll to position [428, 0]
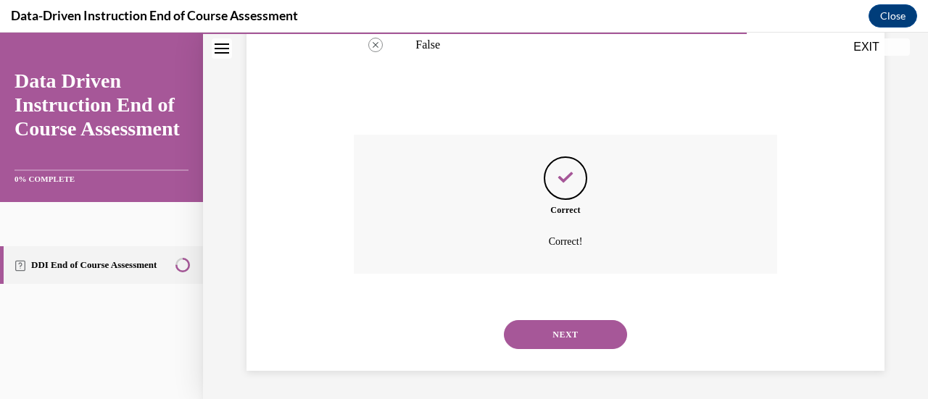
click at [543, 333] on button "NEXT" at bounding box center [565, 334] width 123 height 29
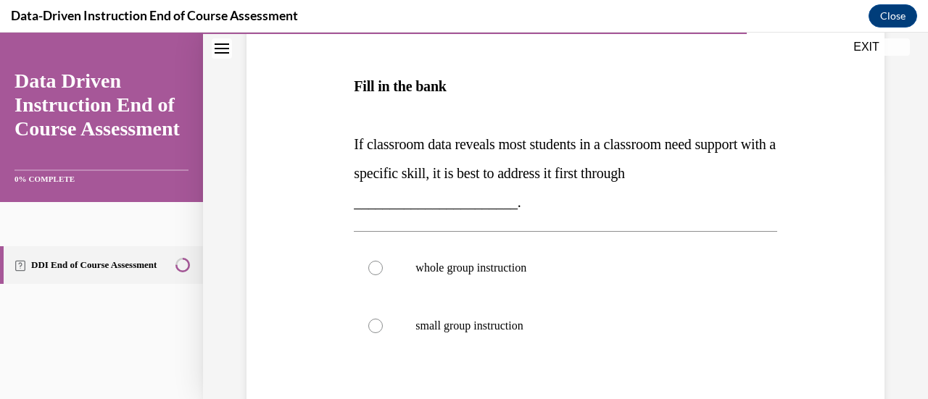
scroll to position [246, 0]
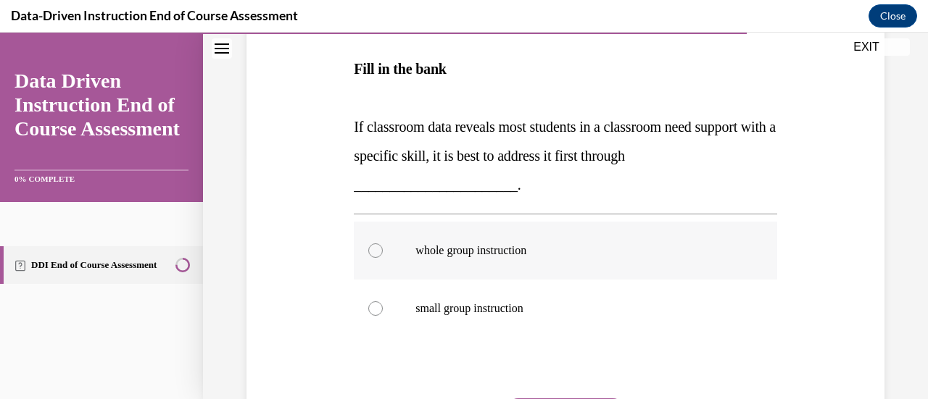
click at [494, 254] on p "whole group instruction" at bounding box center [577, 251] width 325 height 14
click at [383, 254] on input "whole group instruction" at bounding box center [375, 251] width 14 height 14
radio input "true"
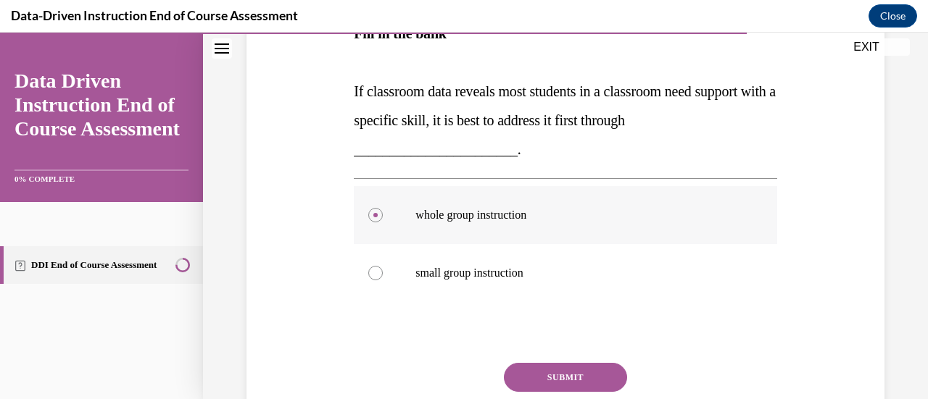
scroll to position [283, 0]
click at [548, 369] on button "SUBMIT" at bounding box center [565, 376] width 123 height 29
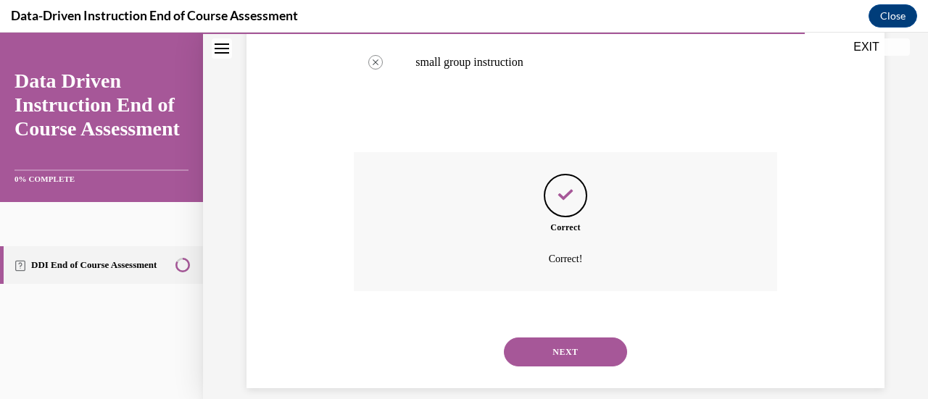
scroll to position [510, 0]
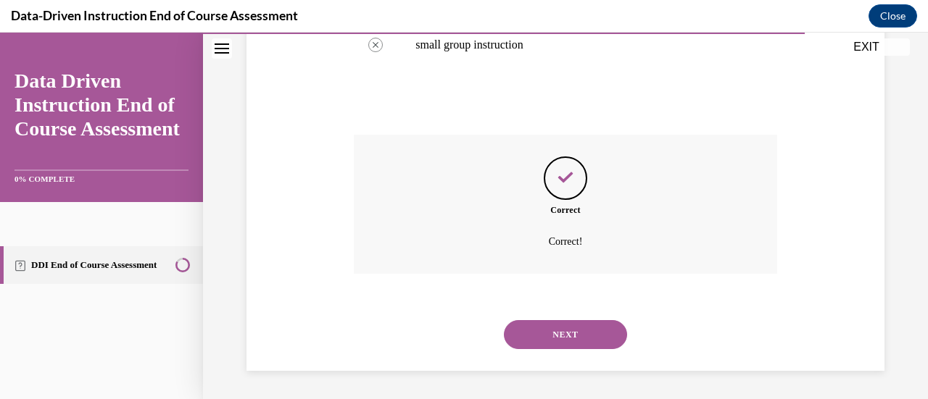
click at [560, 338] on button "NEXT" at bounding box center [565, 334] width 123 height 29
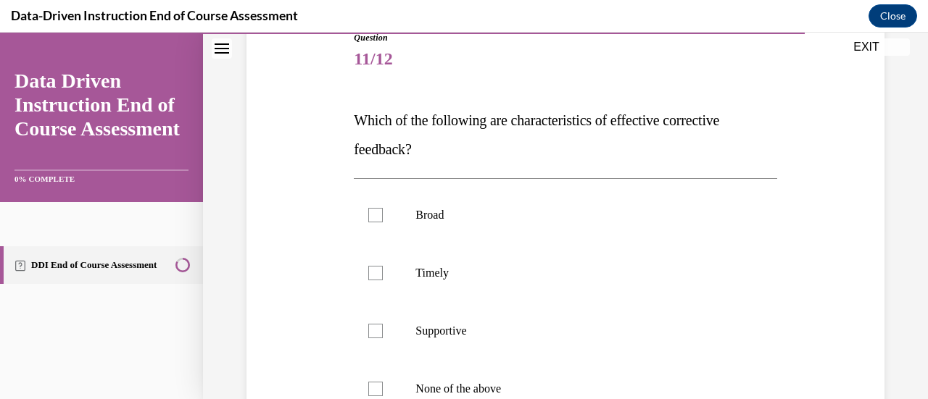
scroll to position [159, 0]
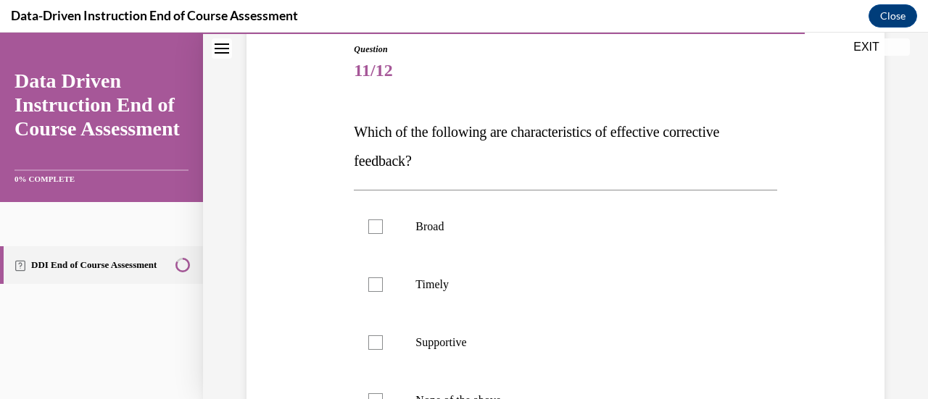
drag, startPoint x: 355, startPoint y: 130, endPoint x: 434, endPoint y: 161, distance: 84.9
click at [434, 161] on p "Which of the following are characteristics of effective corrective feedback?" at bounding box center [565, 146] width 423 height 58
copy span "Which of the following are characteristics of effective corrective feedback?"
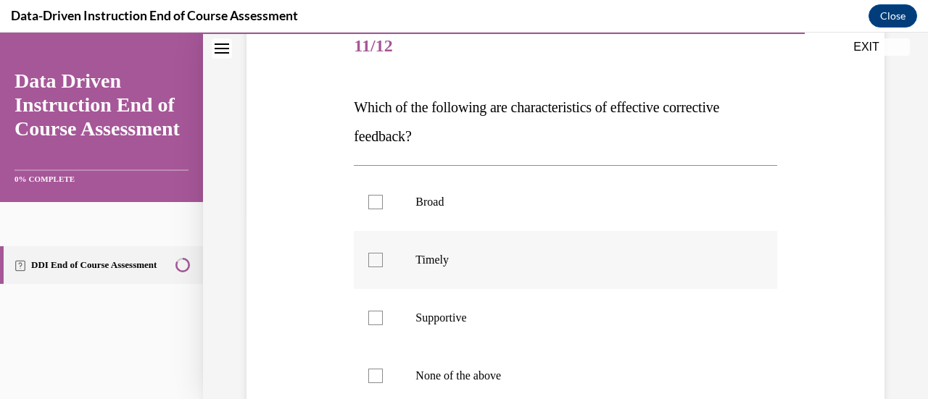
scroll to position [225, 0]
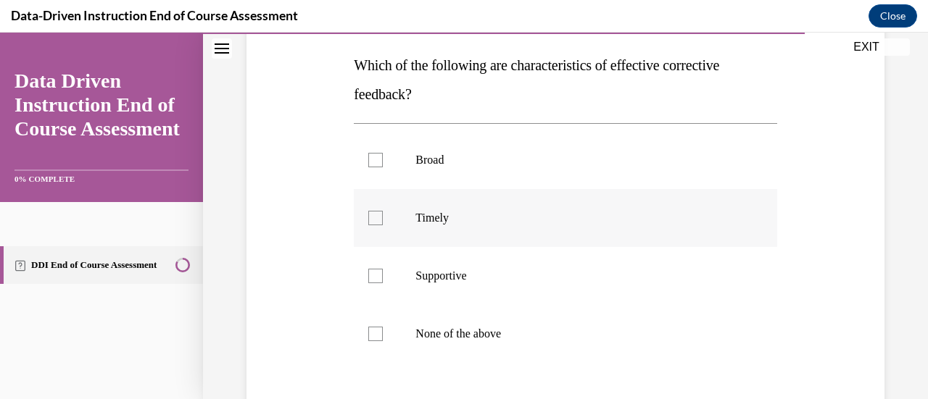
click at [381, 207] on label "Timely" at bounding box center [565, 218] width 423 height 58
click at [381, 211] on input "Timely" at bounding box center [375, 218] width 14 height 14
checkbox input "true"
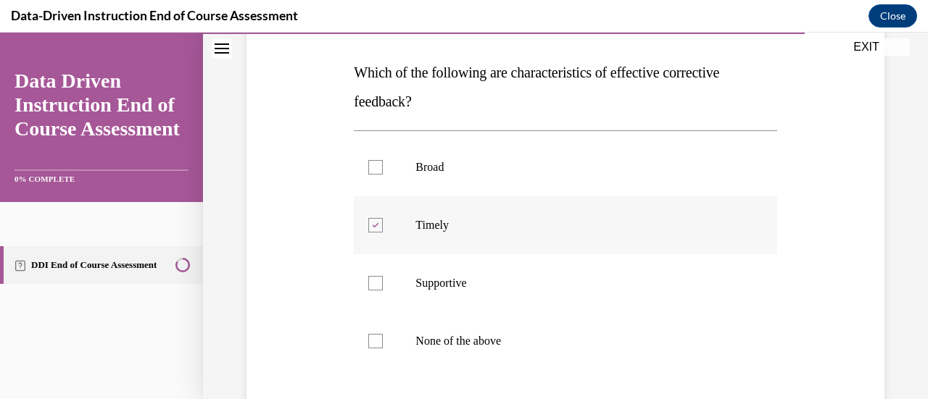
scroll to position [217, 0]
click at [371, 292] on label "Supportive" at bounding box center [565, 285] width 423 height 58
click at [371, 292] on input "Supportive" at bounding box center [375, 285] width 14 height 14
checkbox input "true"
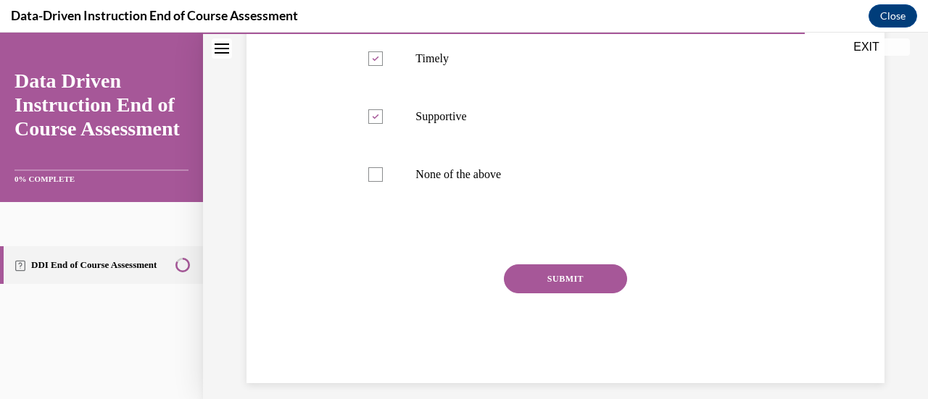
click at [551, 278] on button "SUBMIT" at bounding box center [565, 279] width 123 height 29
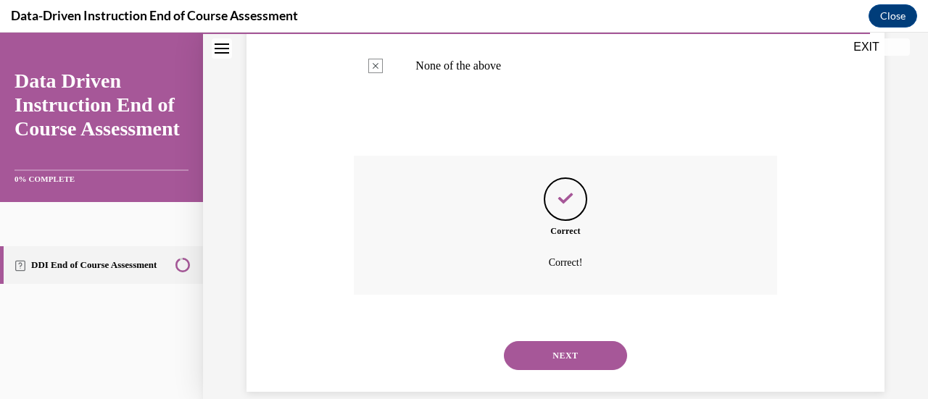
scroll to position [515, 0]
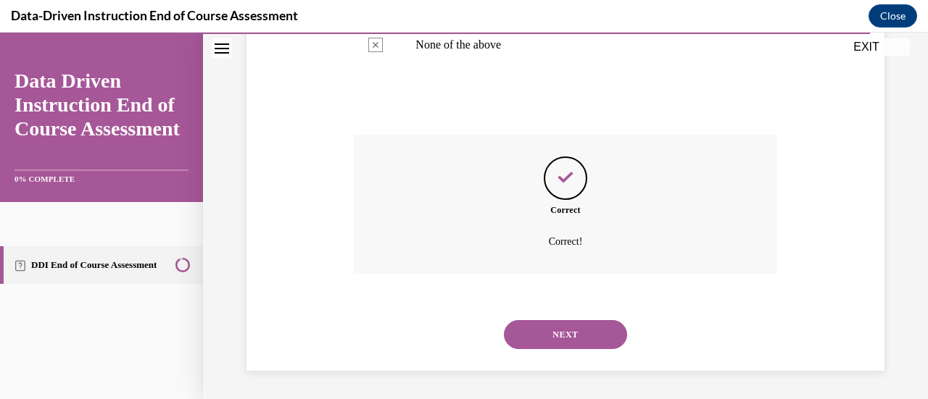
click at [545, 339] on button "NEXT" at bounding box center [565, 334] width 123 height 29
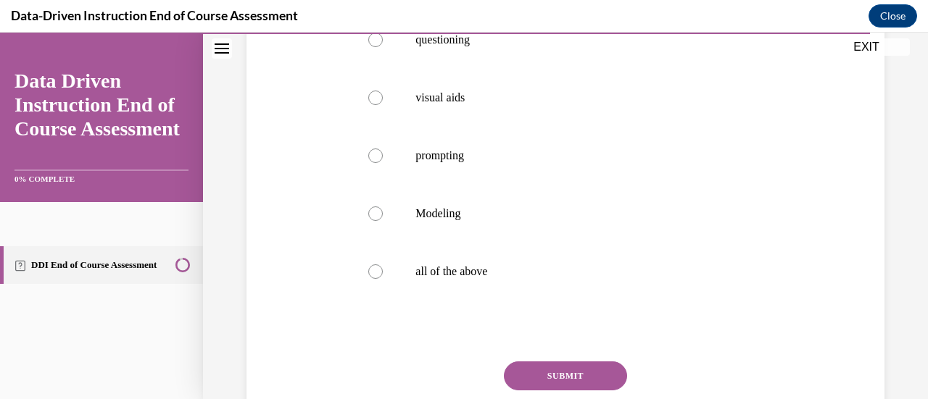
scroll to position [318, 0]
click at [510, 276] on p "all of the above" at bounding box center [577, 271] width 325 height 14
click at [383, 276] on input "all of the above" at bounding box center [375, 271] width 14 height 14
radio input "true"
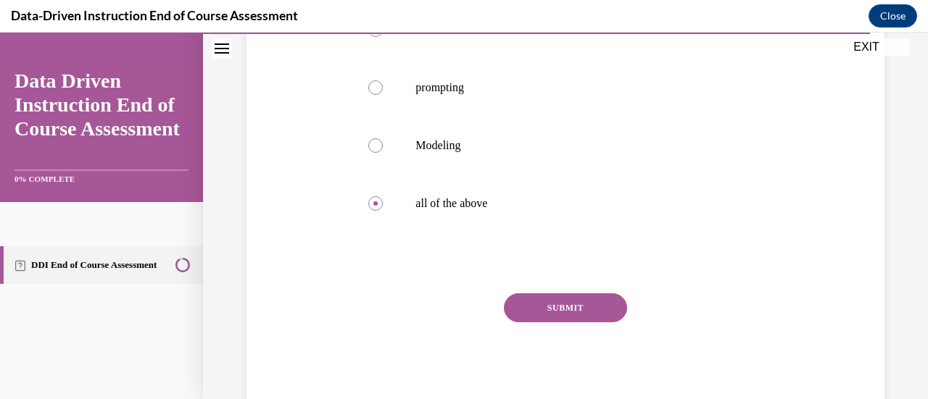
click at [555, 302] on button "SUBMIT" at bounding box center [565, 308] width 123 height 29
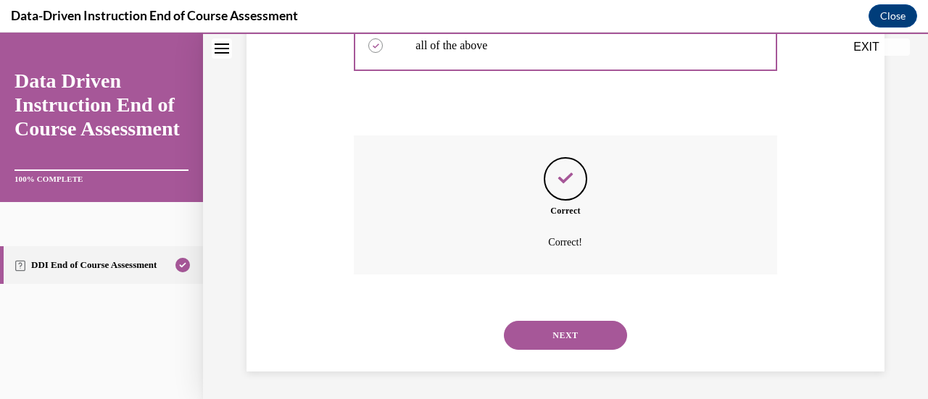
scroll to position [544, 0]
click at [547, 323] on button "NEXT" at bounding box center [565, 334] width 123 height 29
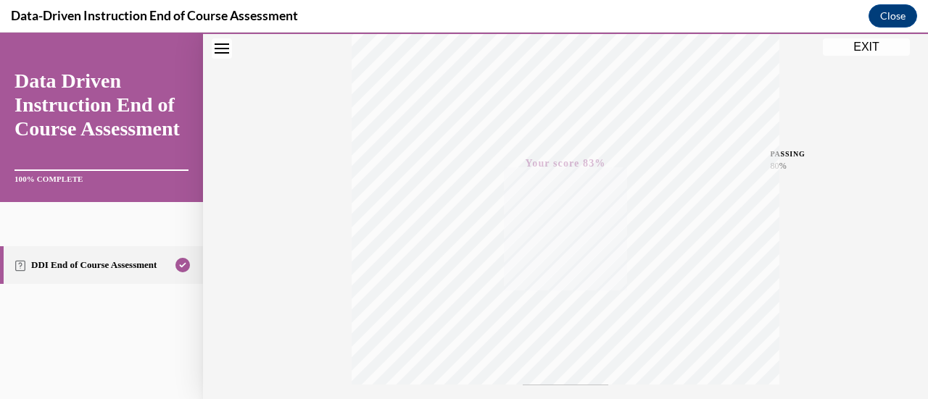
scroll to position [202, 0]
click at [848, 46] on button "EXIT" at bounding box center [866, 46] width 87 height 17
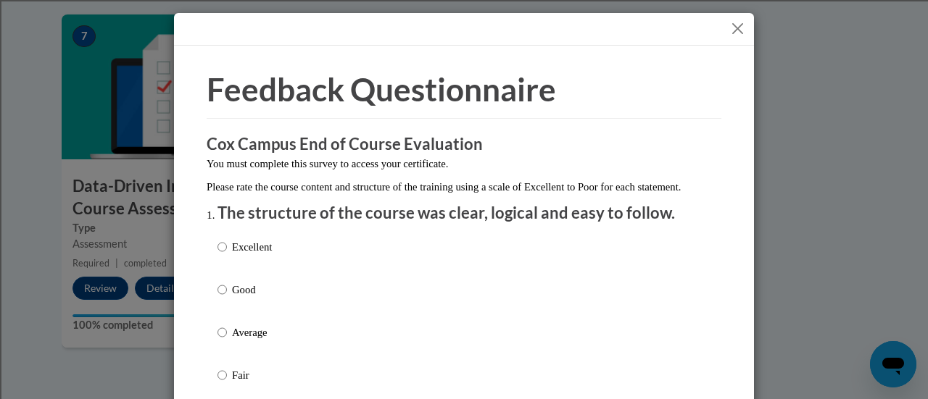
click at [239, 315] on label "Good" at bounding box center [244, 301] width 54 height 39
click at [227, 298] on input "Good" at bounding box center [221, 290] width 9 height 16
radio input "true"
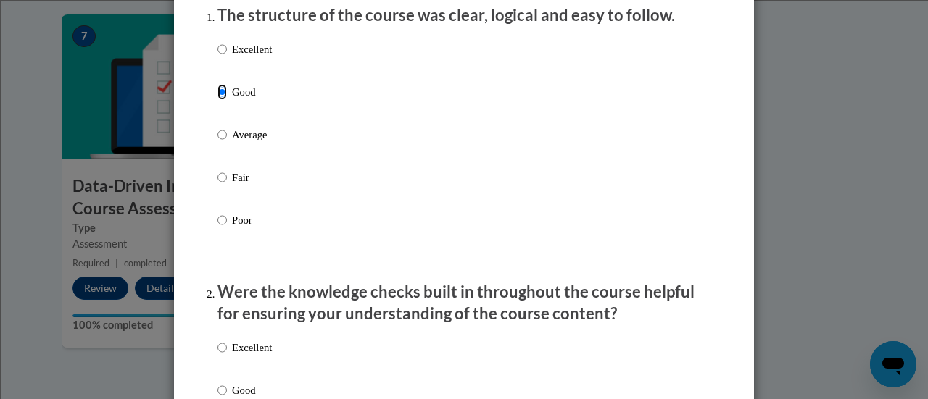
scroll to position [376, 0]
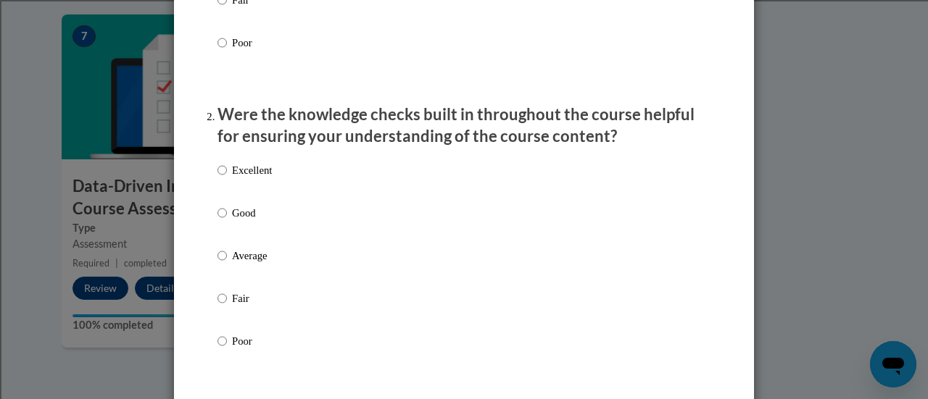
click at [232, 221] on p "Good" at bounding box center [252, 213] width 40 height 16
click at [227, 221] on input "Good" at bounding box center [221, 213] width 9 height 16
radio input "true"
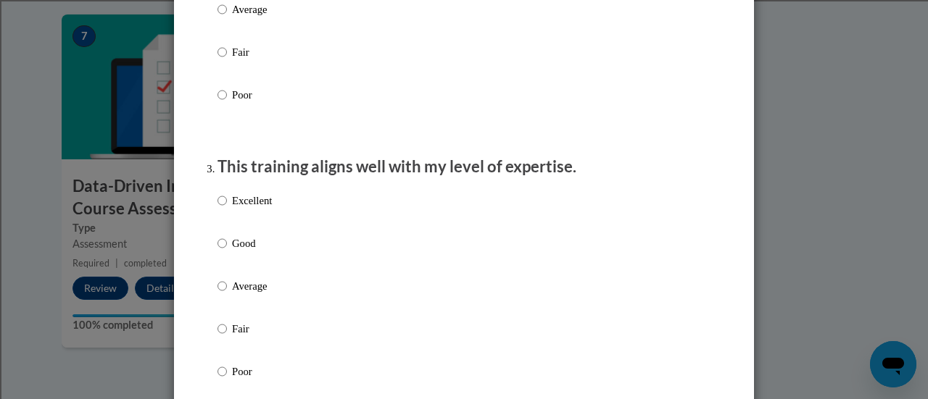
scroll to position [647, 0]
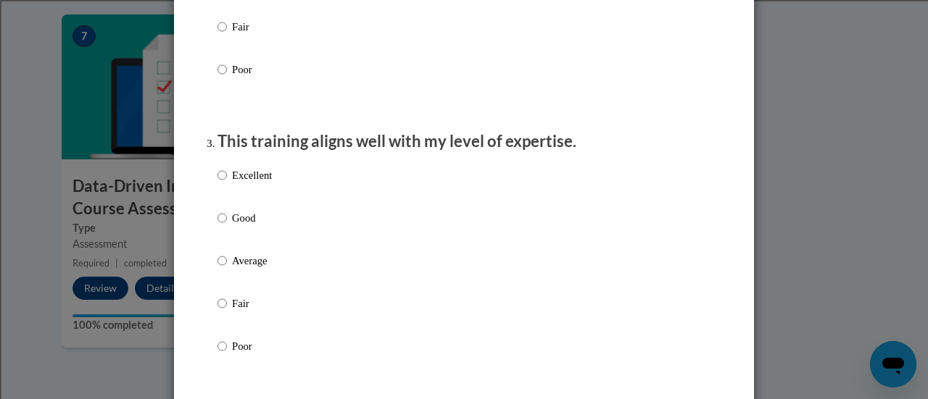
click at [233, 226] on p "Good" at bounding box center [252, 218] width 40 height 16
click at [227, 226] on input "Good" at bounding box center [221, 218] width 9 height 16
radio input "true"
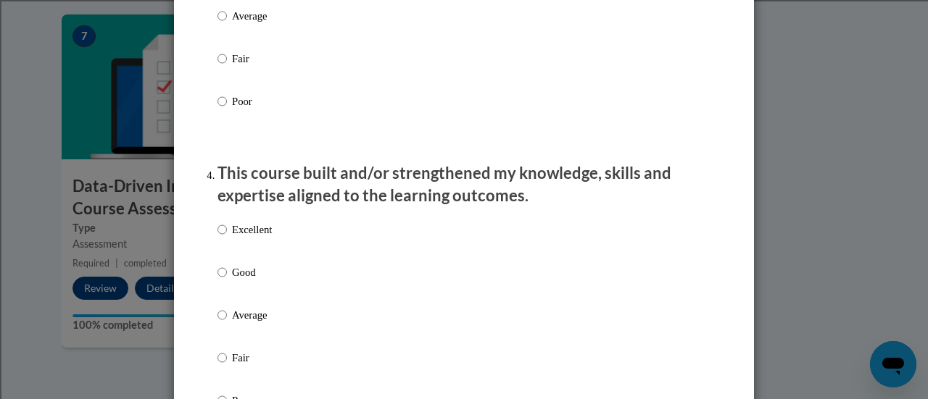
scroll to position [927, 0]
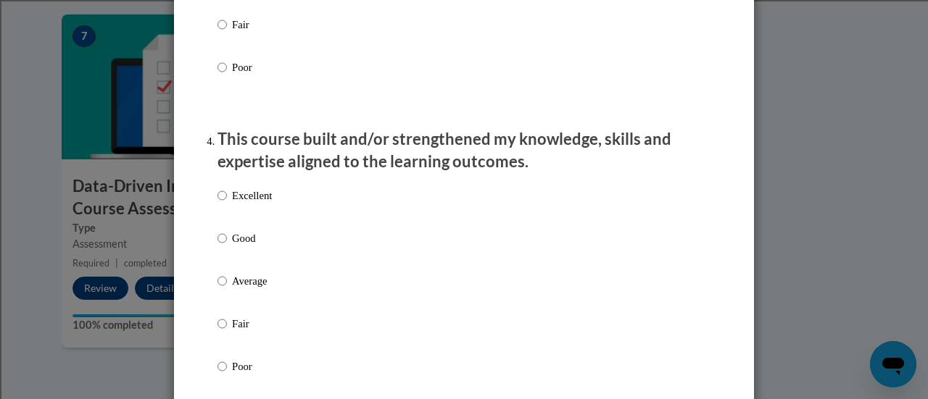
click at [235, 246] on p "Good" at bounding box center [252, 239] width 40 height 16
click at [227, 246] on input "Good" at bounding box center [221, 239] width 9 height 16
radio input "true"
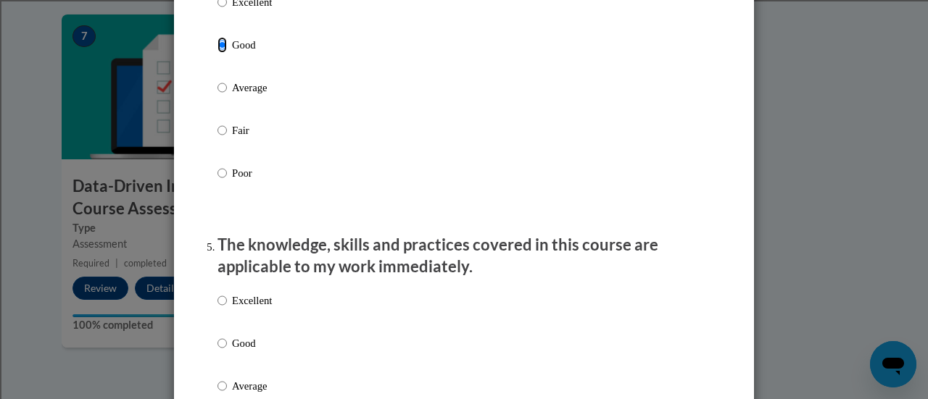
scroll to position [1121, 0]
click at [232, 351] on p "Good" at bounding box center [252, 343] width 40 height 16
click at [227, 351] on input "Good" at bounding box center [221, 343] width 9 height 16
radio input "true"
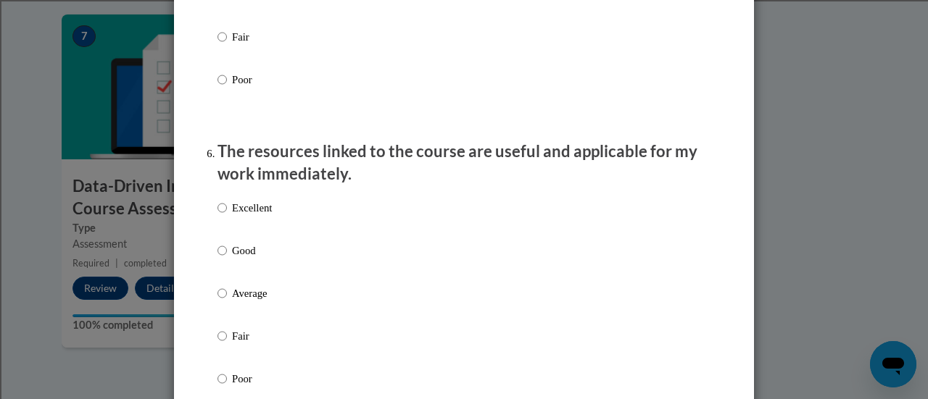
scroll to position [1513, 0]
click at [233, 258] on p "Good" at bounding box center [252, 250] width 40 height 16
click at [227, 258] on input "Good" at bounding box center [221, 250] width 9 height 16
radio input "true"
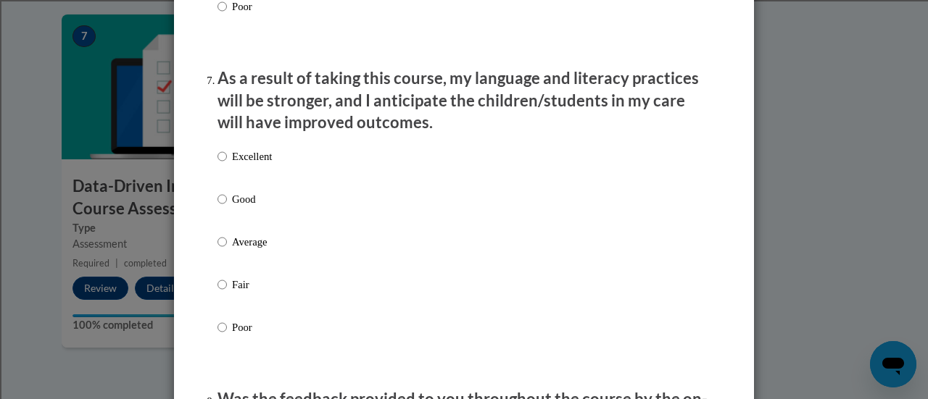
scroll to position [1886, 0]
click at [244, 207] on p "Good" at bounding box center [252, 199] width 40 height 16
click at [227, 207] on input "Good" at bounding box center [221, 199] width 9 height 16
radio input "true"
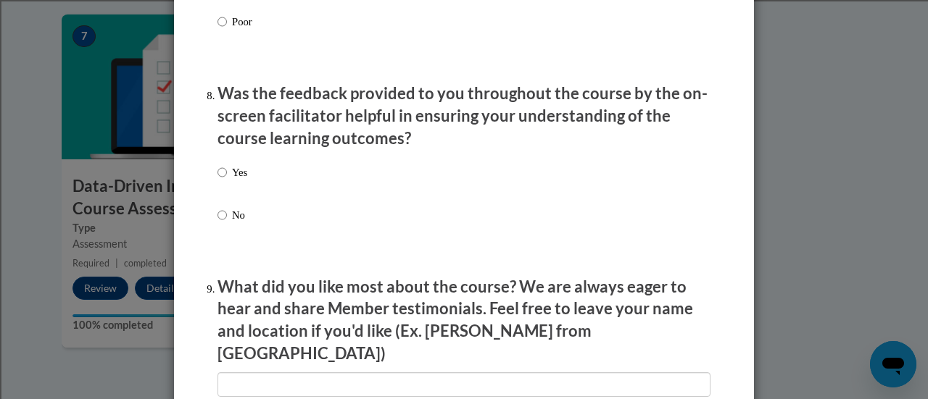
scroll to position [2194, 0]
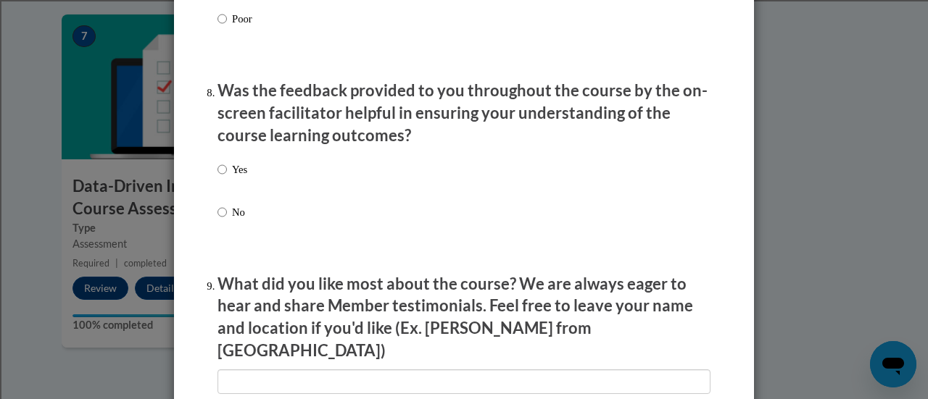
click at [225, 199] on label "Yes" at bounding box center [232, 181] width 30 height 39
click at [225, 178] on input "Yes" at bounding box center [221, 170] width 9 height 16
radio input "true"
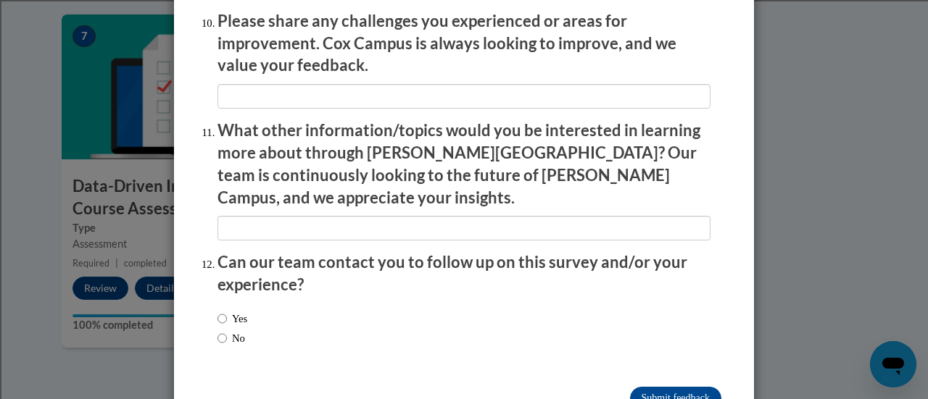
scroll to position [2615, 0]
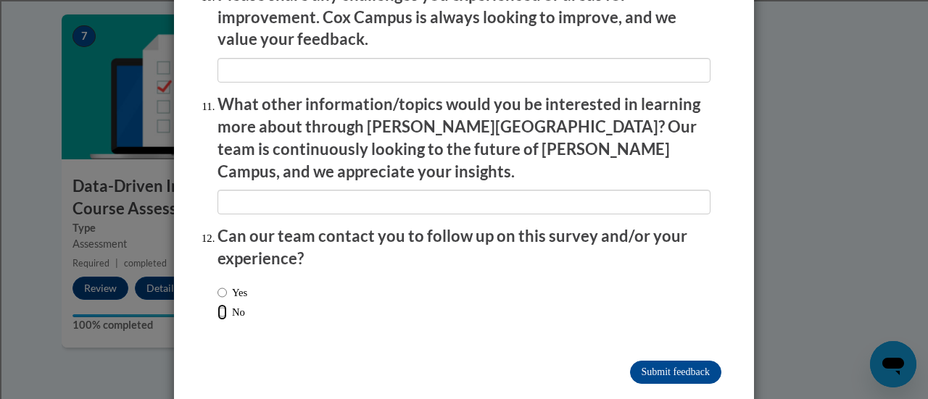
click at [220, 304] on input "No" at bounding box center [221, 312] width 9 height 16
radio input "true"
click at [673, 361] on input "Submit feedback" at bounding box center [675, 372] width 91 height 23
